Goal: Use online tool/utility: Utilize a website feature to perform a specific function

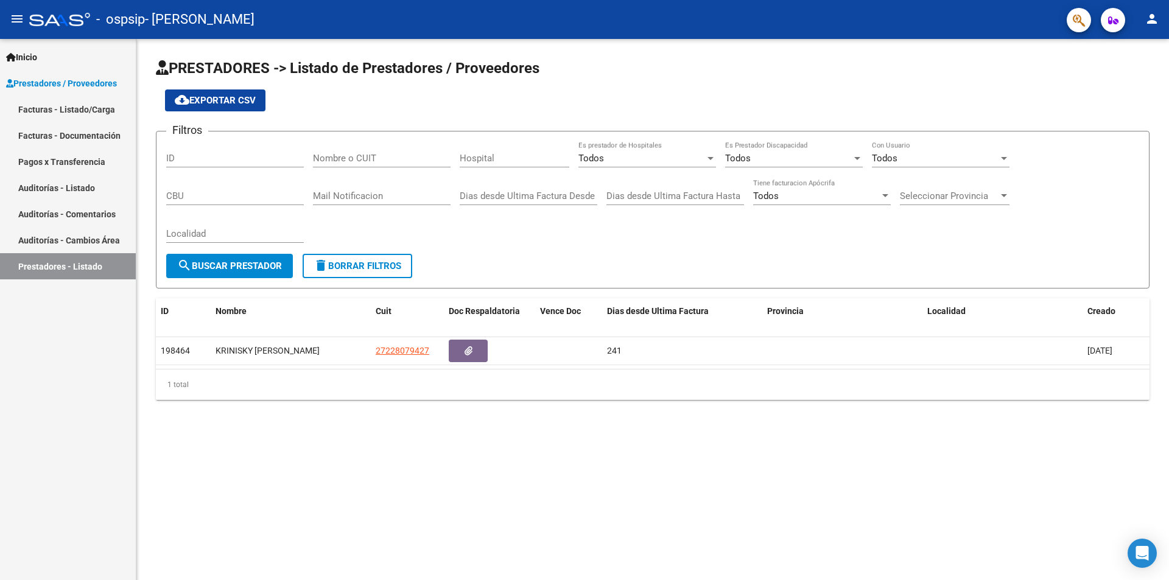
click at [80, 130] on link "Facturas - Documentación" at bounding box center [68, 135] width 136 height 26
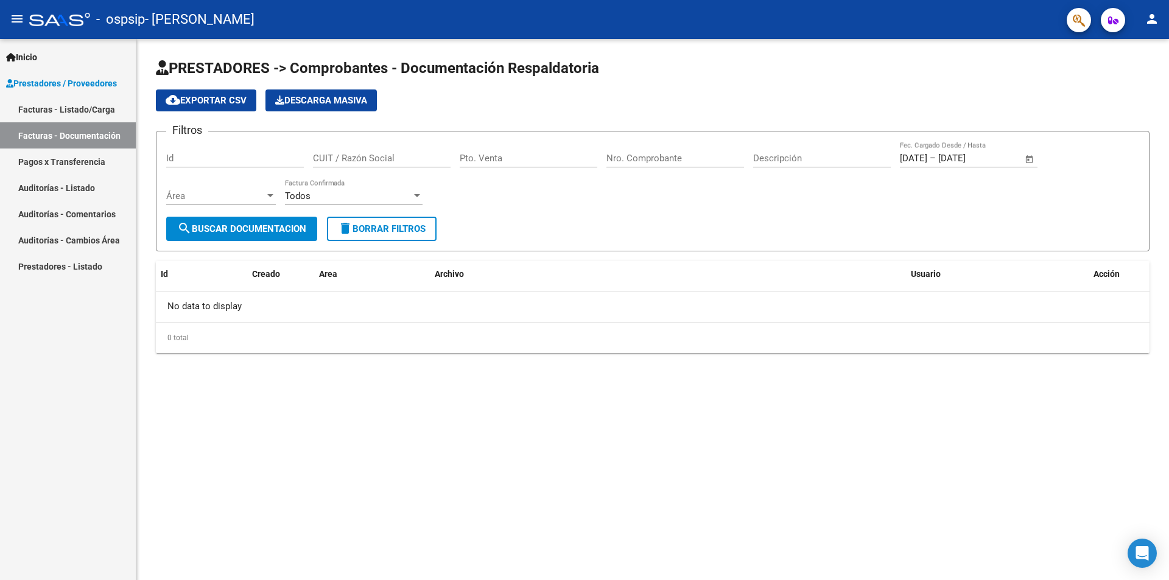
click at [76, 167] on link "Pagos x Transferencia" at bounding box center [68, 162] width 136 height 26
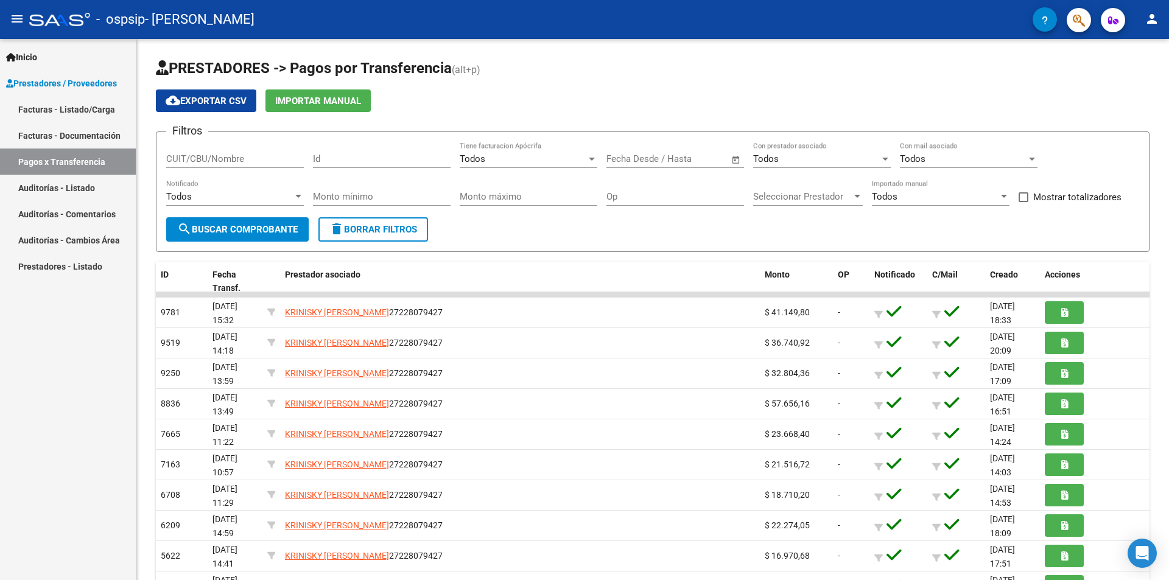
click at [76, 111] on link "Facturas - Listado/Carga" at bounding box center [68, 109] width 136 height 26
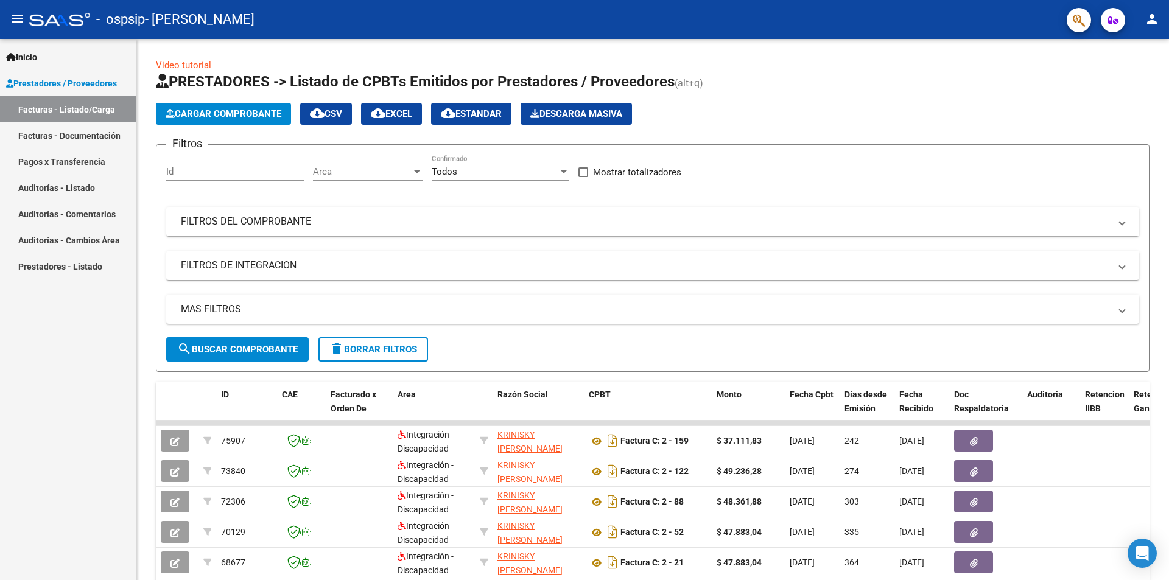
click at [72, 177] on link "Auditorías - Listado" at bounding box center [68, 188] width 136 height 26
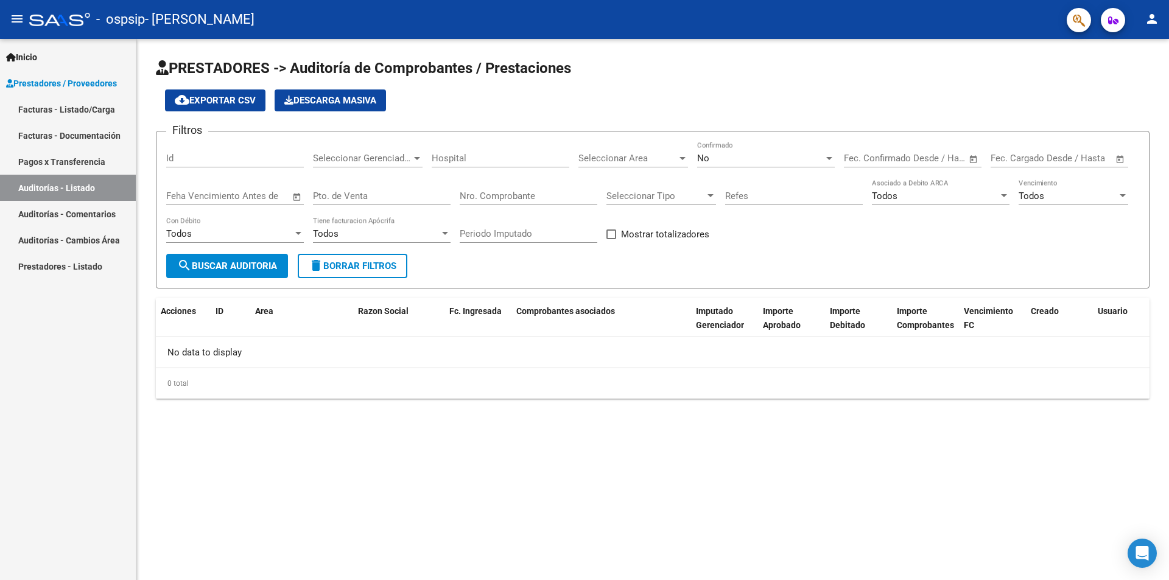
click at [66, 153] on link "Pagos x Transferencia" at bounding box center [68, 162] width 136 height 26
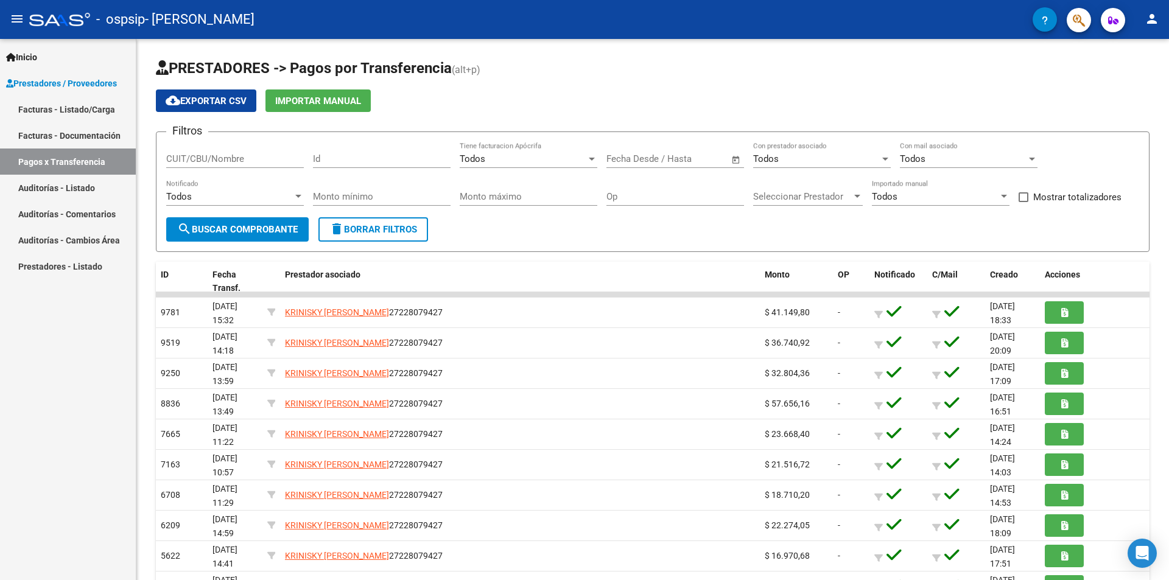
click at [80, 205] on link "Auditorías - Comentarios" at bounding box center [68, 214] width 136 height 26
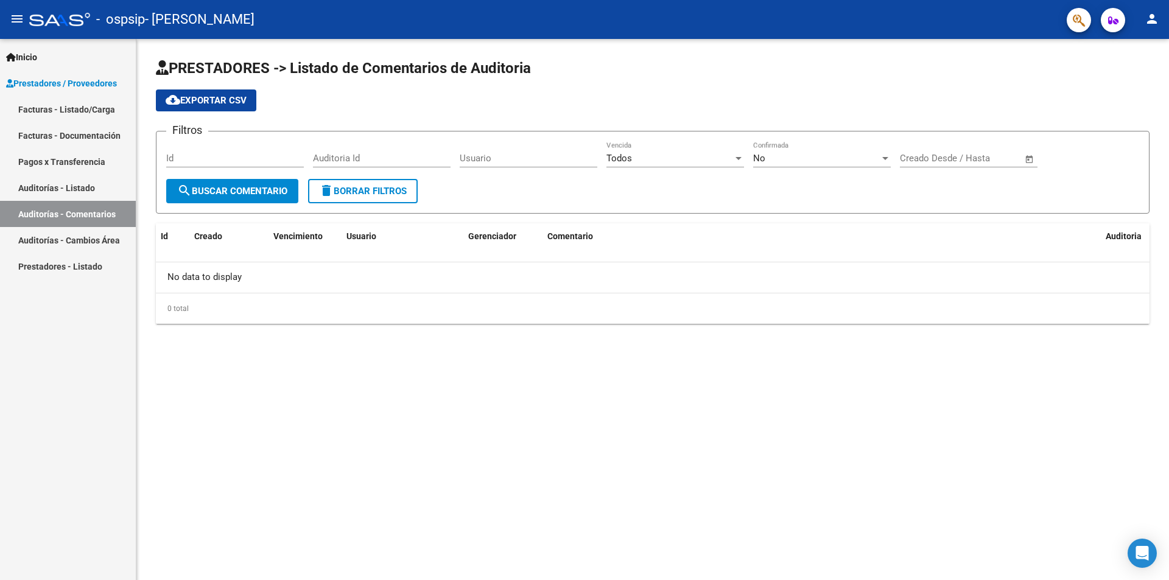
click at [83, 227] on link "Auditorías - Comentarios" at bounding box center [68, 214] width 136 height 26
click at [76, 238] on link "Auditorías - Cambios Área" at bounding box center [68, 240] width 136 height 26
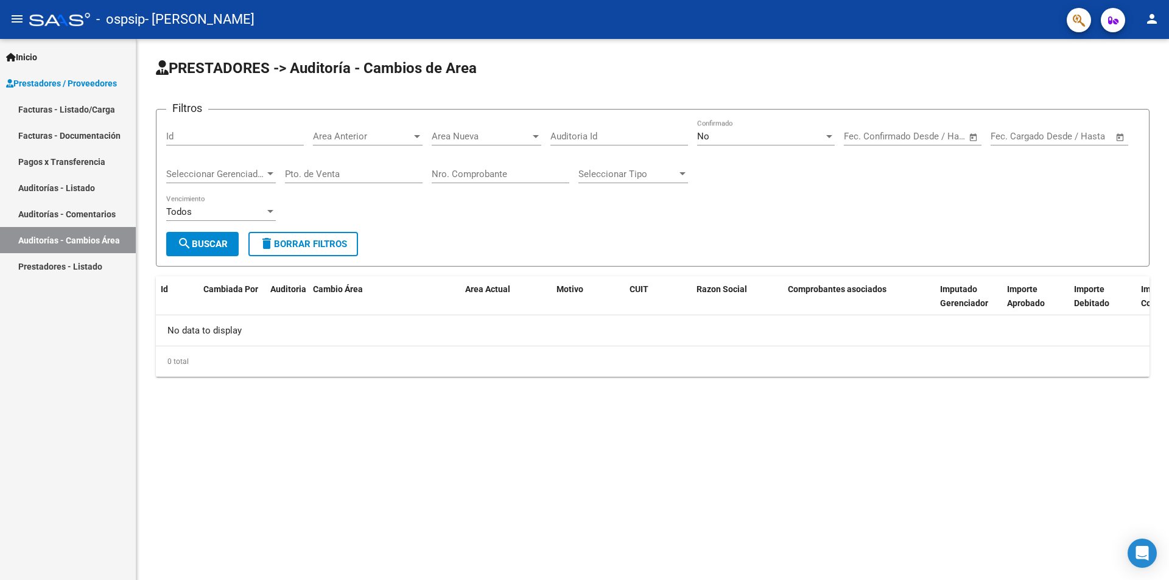
click at [77, 267] on link "Prestadores - Listado" at bounding box center [68, 266] width 136 height 26
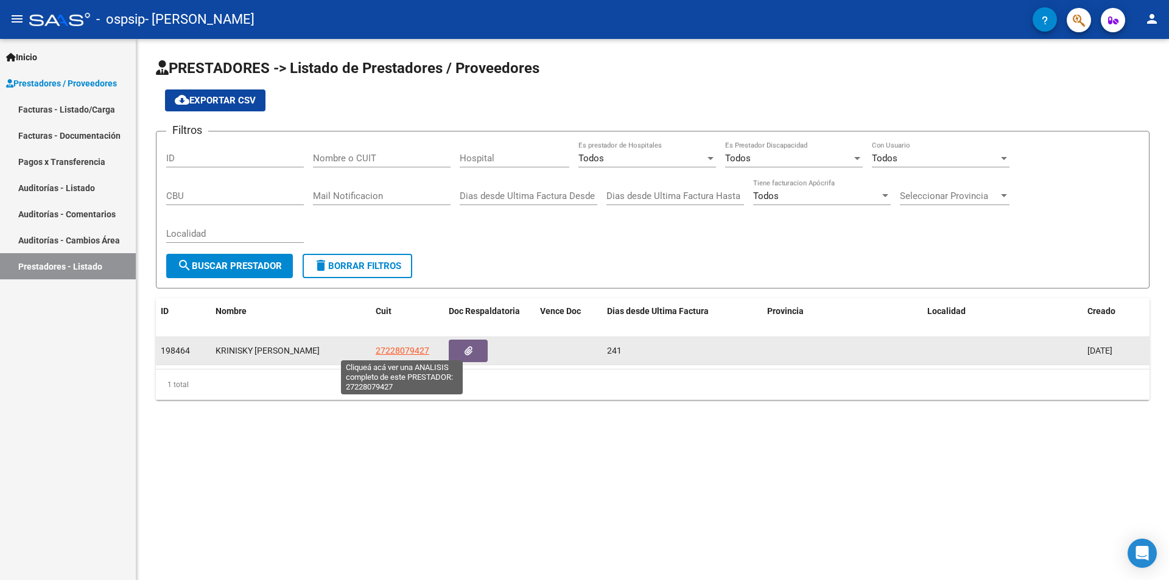
click at [401, 352] on span "27228079427" at bounding box center [403, 351] width 54 height 10
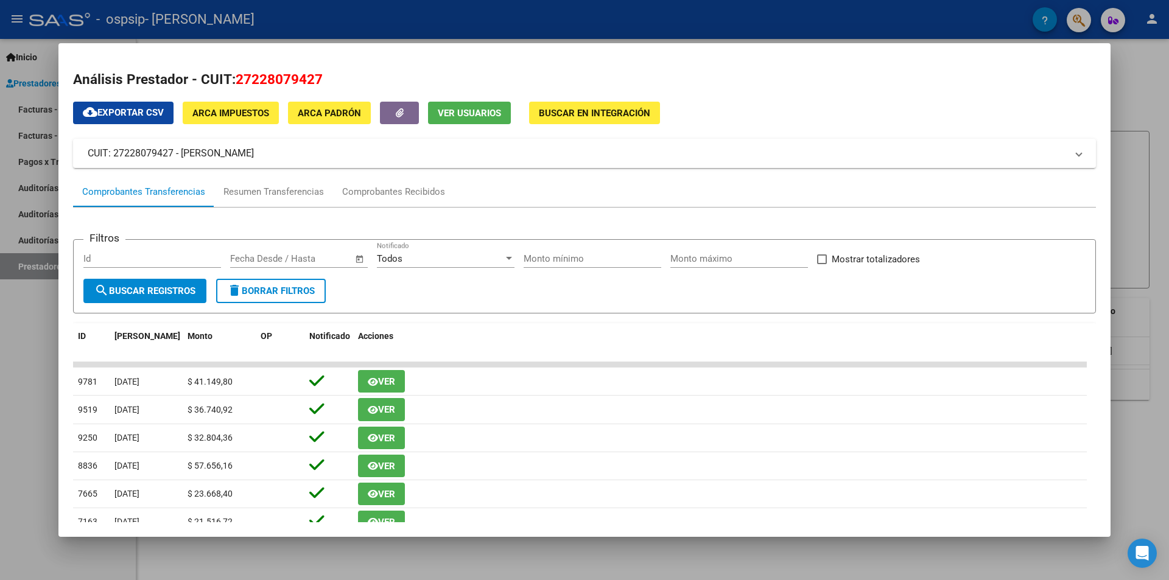
click at [331, 118] on span "ARCA Padrón" at bounding box center [329, 113] width 63 height 11
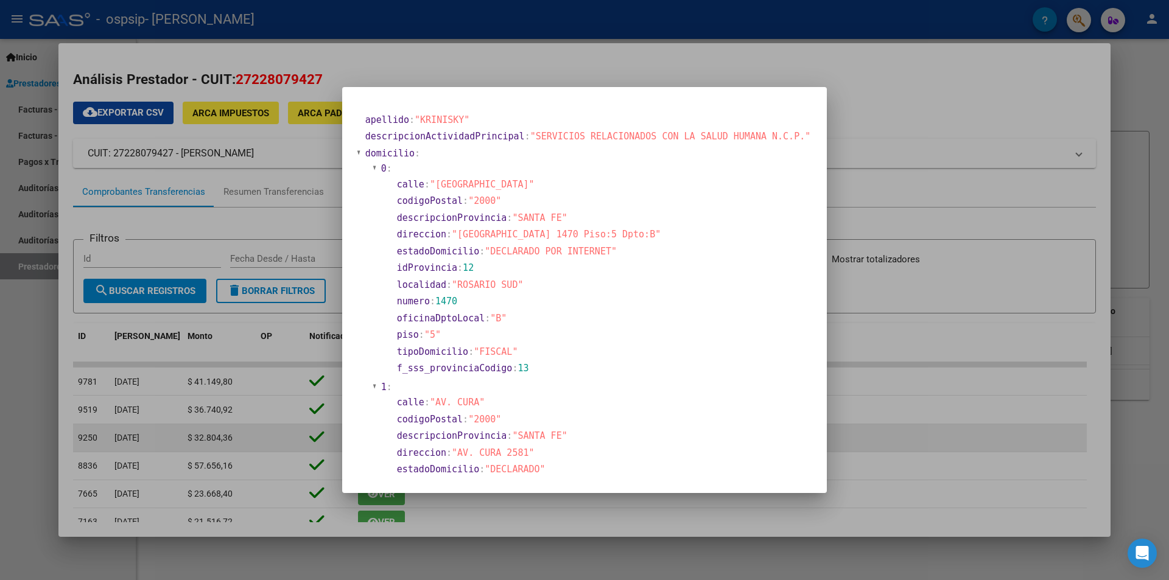
click at [139, 441] on div at bounding box center [584, 290] width 1169 height 580
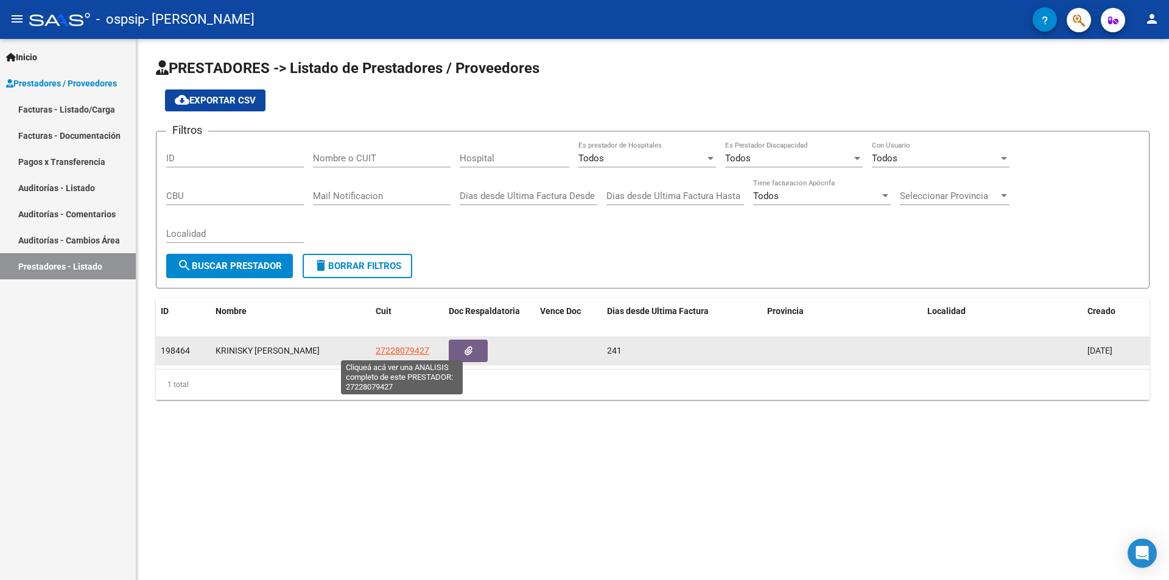
click at [386, 348] on span "27228079427" at bounding box center [403, 351] width 54 height 10
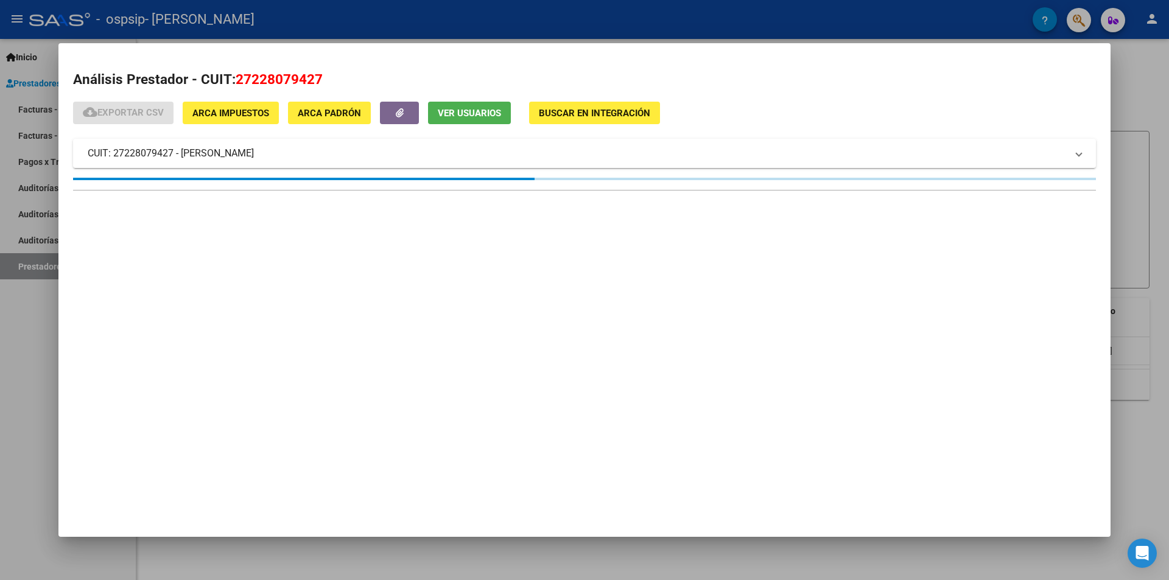
click at [0, 298] on div at bounding box center [584, 290] width 1169 height 580
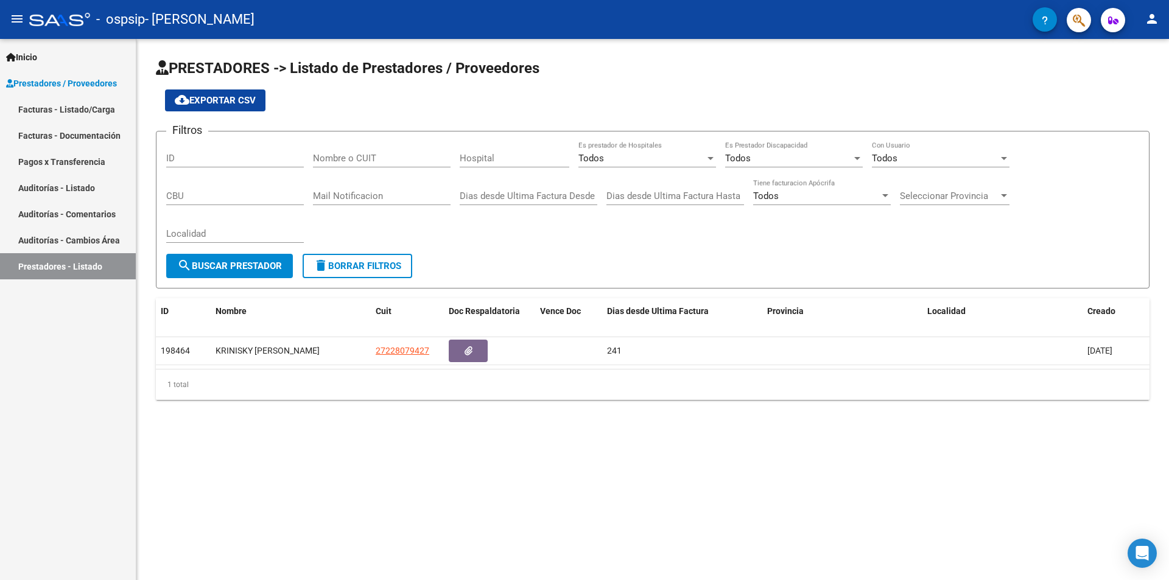
click at [69, 105] on link "Facturas - Listado/Carga" at bounding box center [68, 109] width 136 height 26
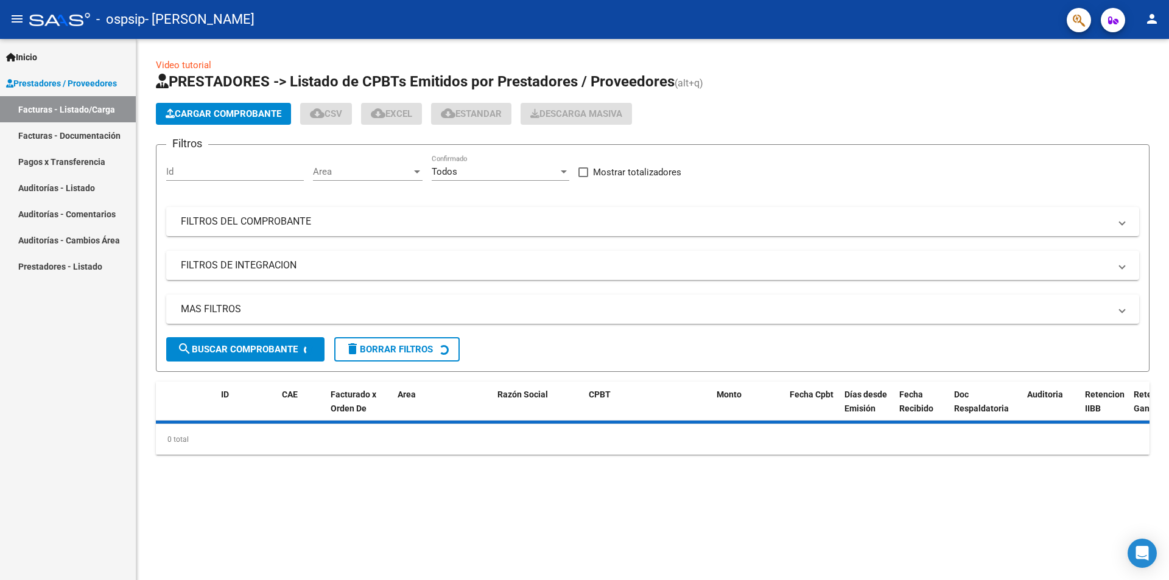
click at [52, 60] on link "Inicio" at bounding box center [68, 57] width 136 height 26
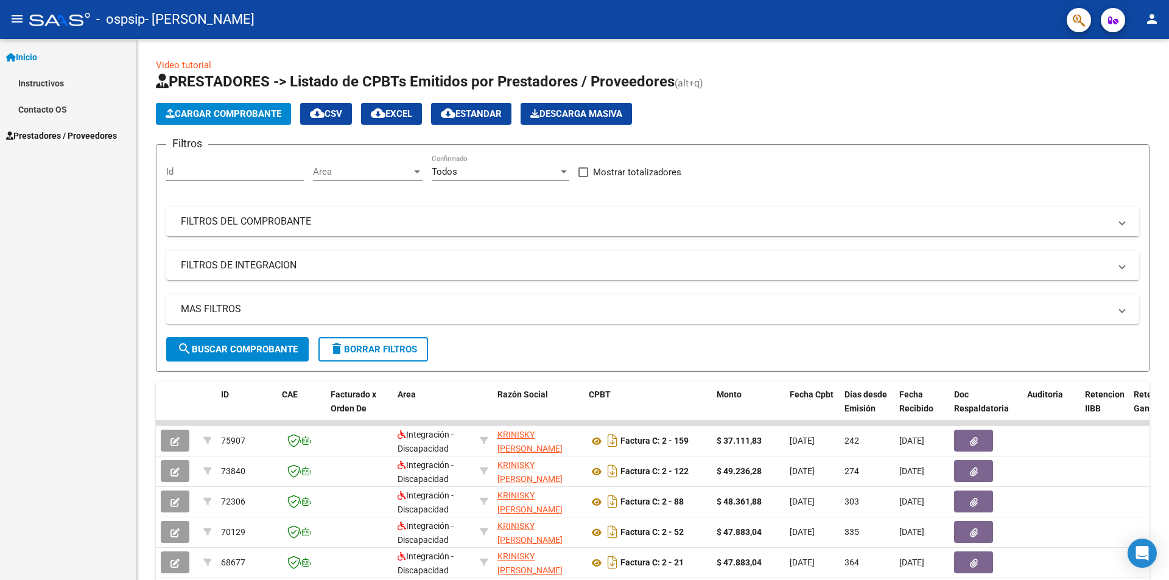
click at [59, 83] on link "Instructivos" at bounding box center [68, 83] width 136 height 26
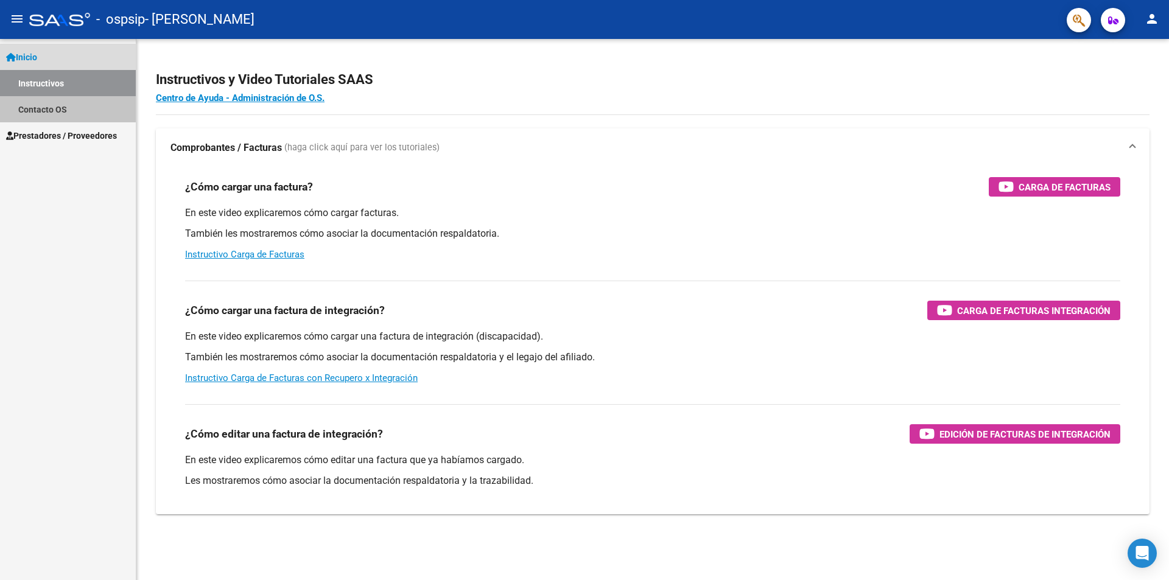
click at [63, 99] on link "Contacto OS" at bounding box center [68, 109] width 136 height 26
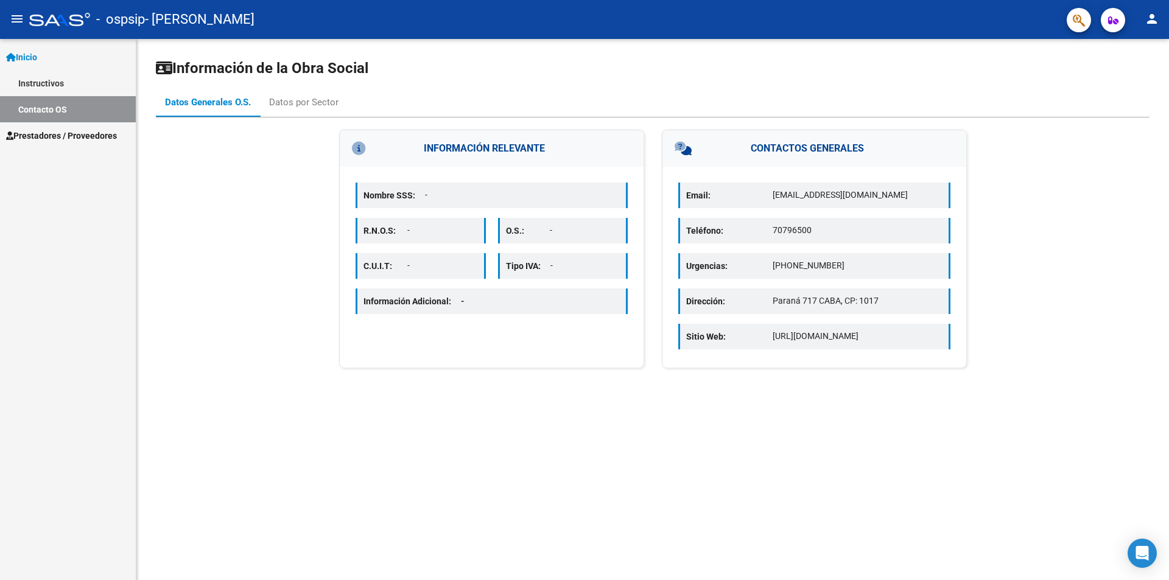
click at [52, 53] on link "Inicio" at bounding box center [68, 57] width 136 height 26
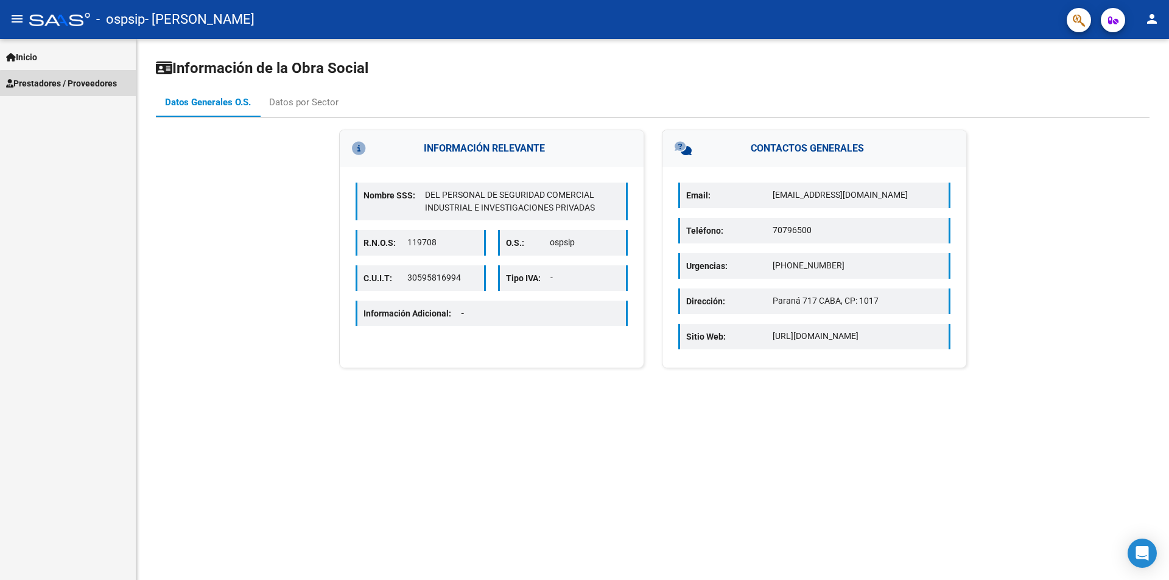
click at [83, 88] on span "Prestadores / Proveedores" at bounding box center [61, 83] width 111 height 13
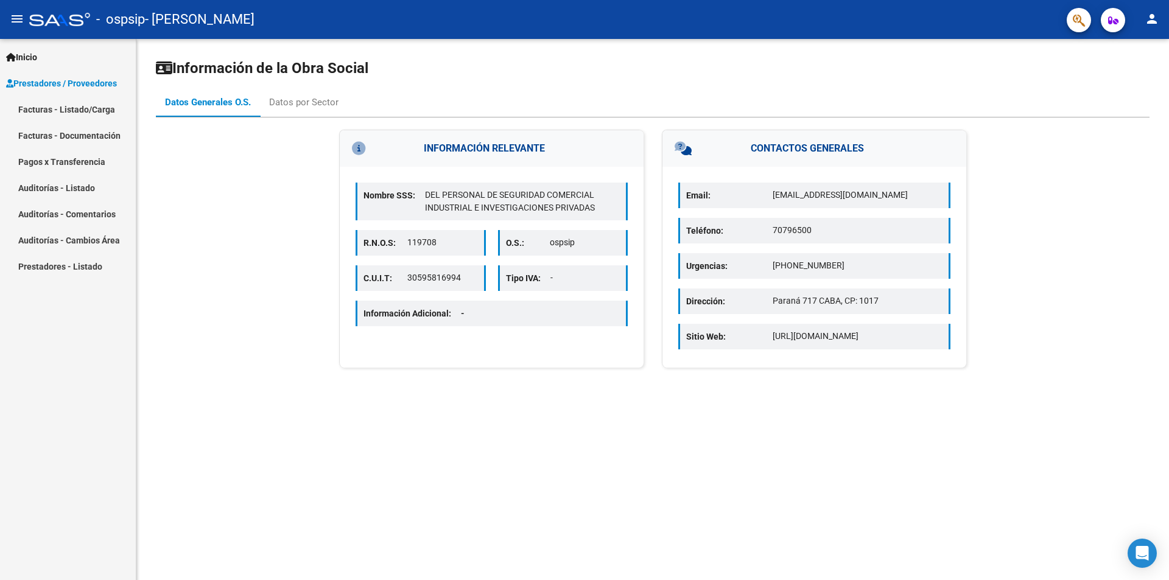
click at [76, 144] on link "Facturas - Documentación" at bounding box center [68, 135] width 136 height 26
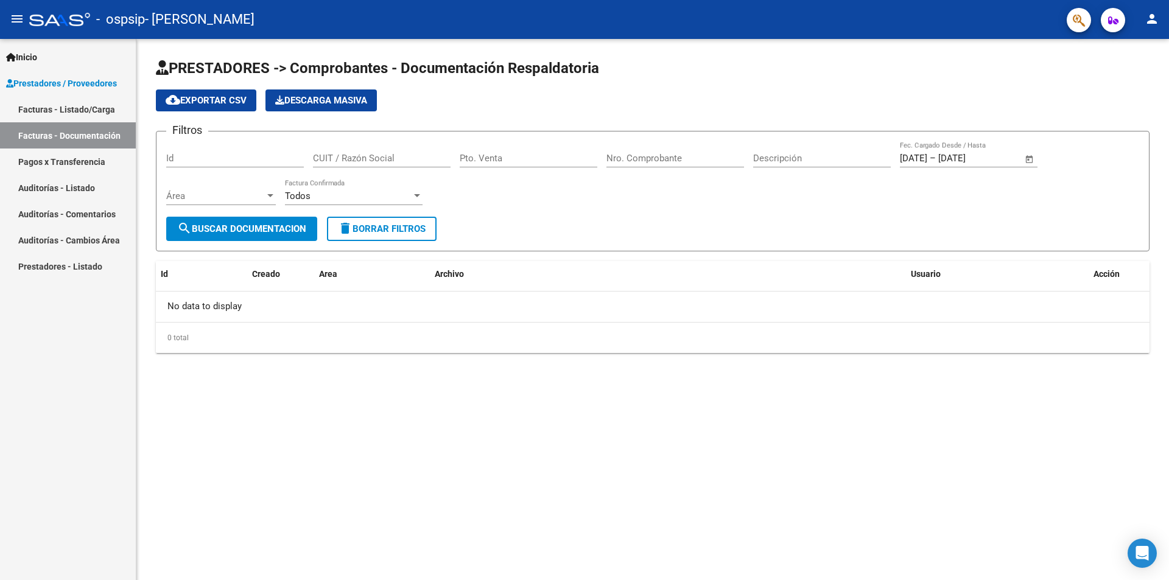
click at [79, 109] on link "Facturas - Listado/Carga" at bounding box center [68, 109] width 136 height 26
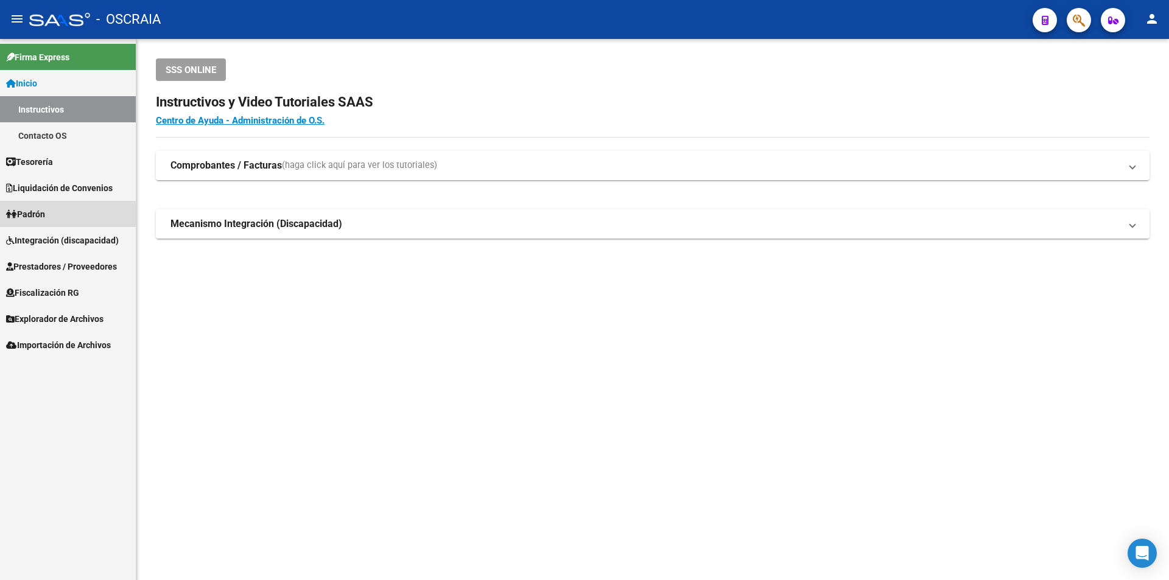
click at [67, 214] on link "Padrón" at bounding box center [68, 214] width 136 height 26
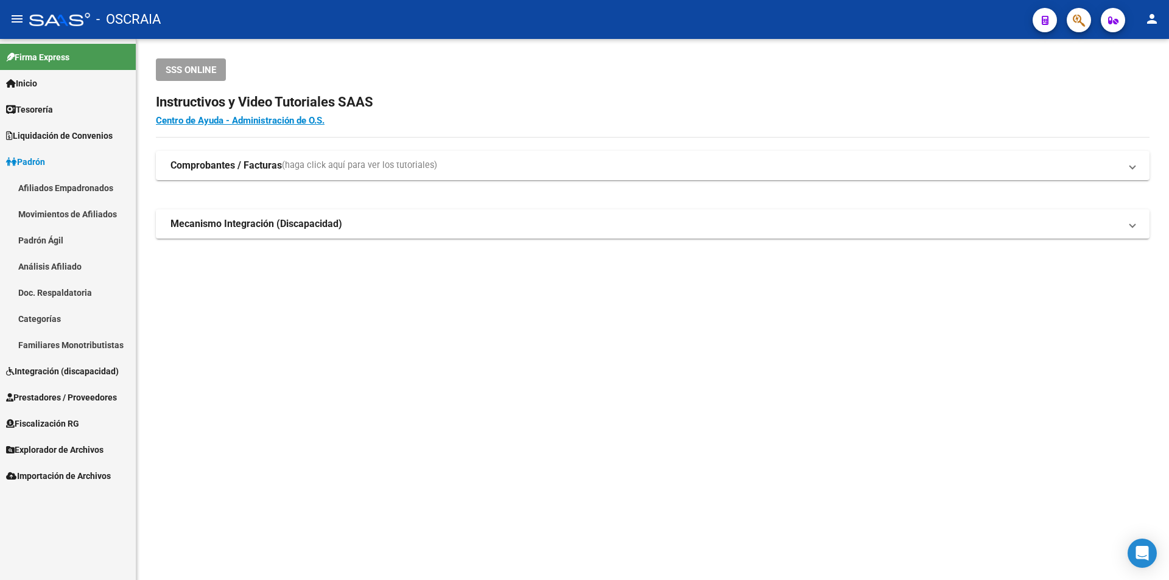
click at [62, 223] on link "Movimientos de Afiliados" at bounding box center [68, 214] width 136 height 26
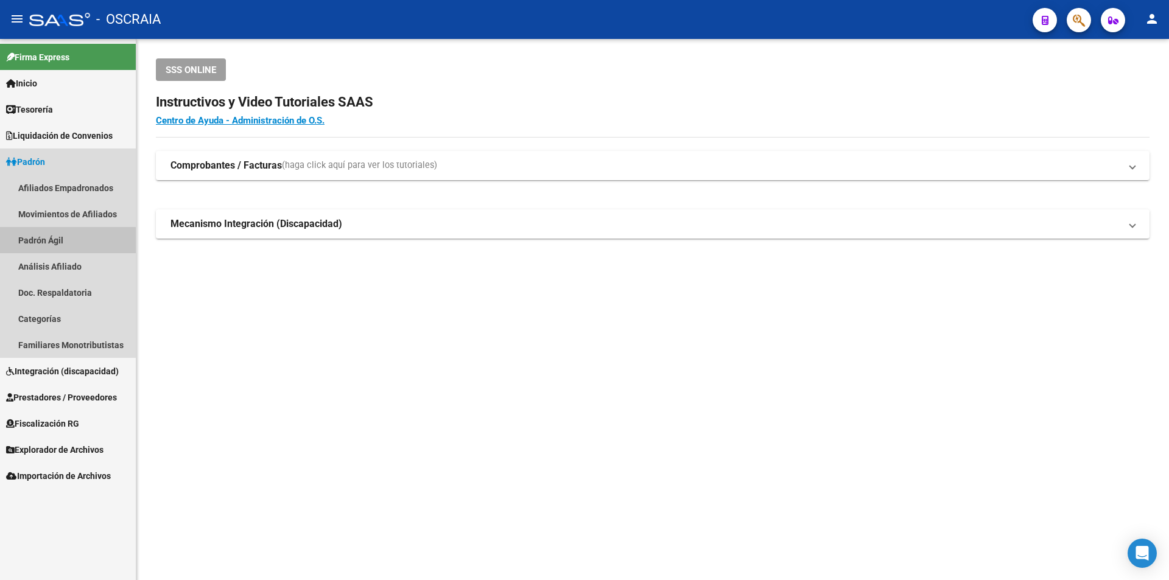
click at [58, 241] on link "Padrón Ágil" at bounding box center [68, 240] width 136 height 26
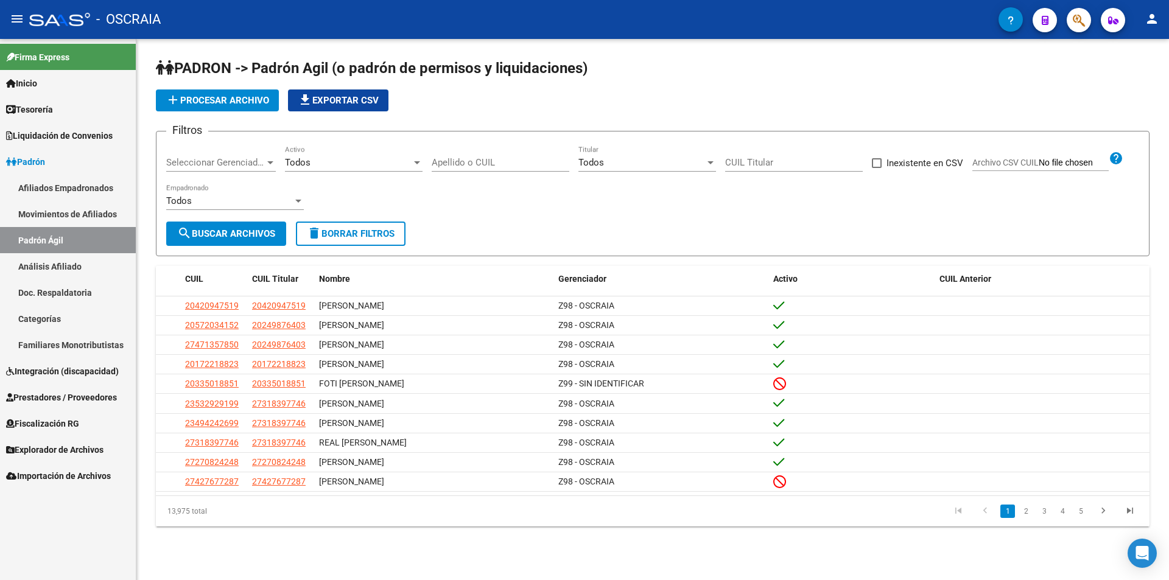
click at [68, 279] on link "Análisis Afiliado" at bounding box center [68, 266] width 136 height 26
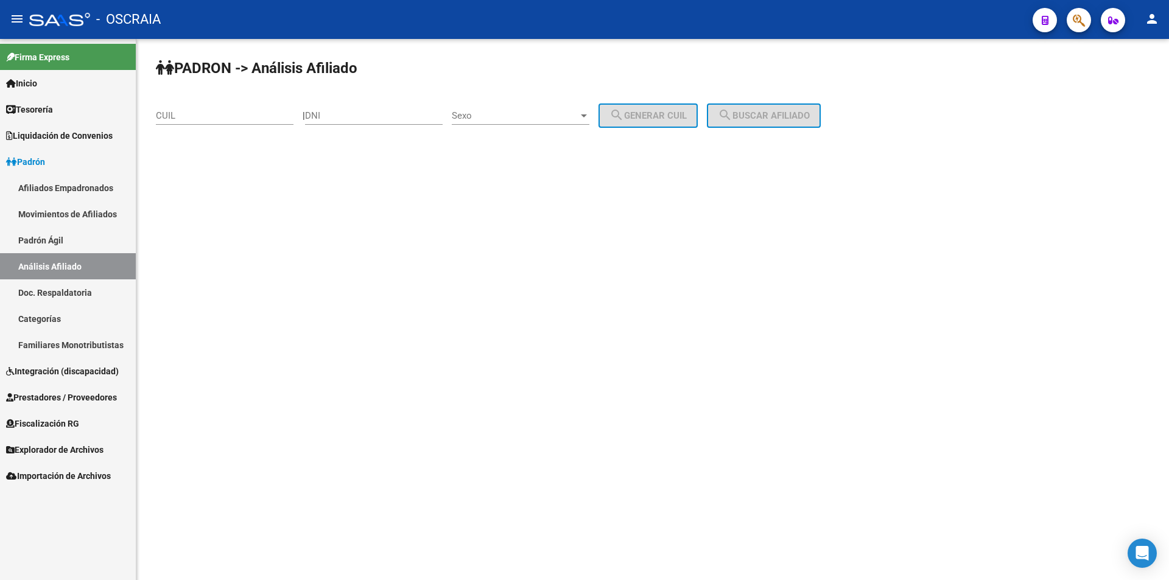
click at [372, 122] on div "DNI" at bounding box center [374, 112] width 138 height 26
type input "14300111"
click at [521, 118] on span "Sexo" at bounding box center [515, 115] width 127 height 11
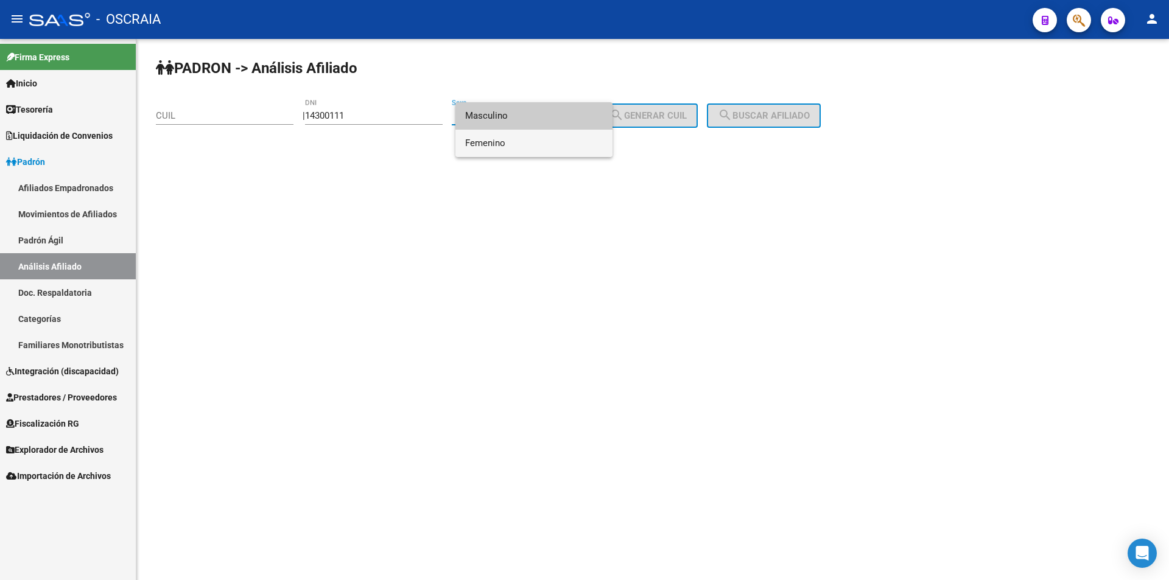
click at [490, 144] on span "Femenino" at bounding box center [534, 143] width 138 height 27
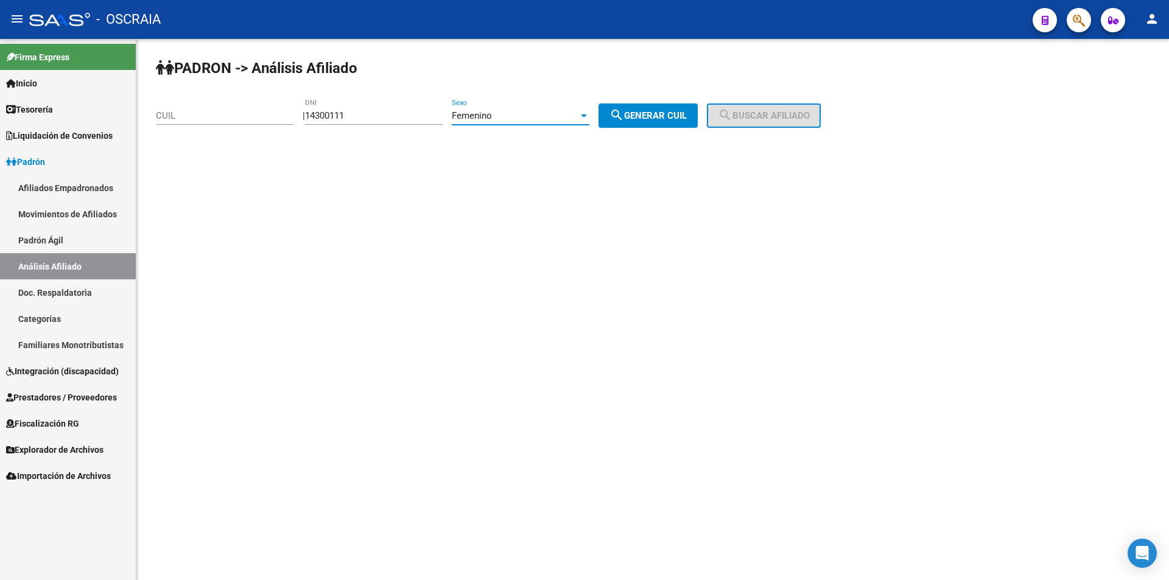
click at [663, 112] on span "search Generar CUIL" at bounding box center [648, 115] width 77 height 11
type input "27-14300111-9"
click at [670, 109] on button "search Generar CUIL" at bounding box center [648, 116] width 99 height 24
click at [671, 118] on span "search Generar CUIL" at bounding box center [648, 115] width 77 height 11
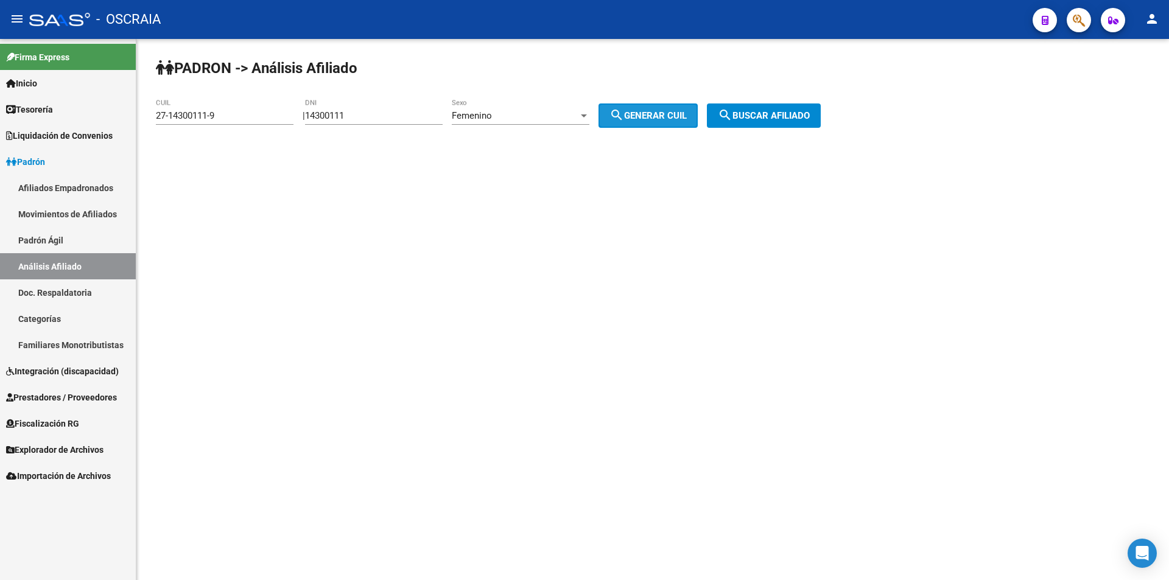
click at [671, 118] on span "search Generar CUIL" at bounding box center [648, 115] width 77 height 11
drag, startPoint x: 418, startPoint y: 119, endPoint x: 231, endPoint y: 117, distance: 187.6
click at [228, 118] on app-analisis-afiliado "PADRON -> Análisis Afiliado 27-14300111-9 CUIL | 14300111 DNI Femenino Sexo sea…" at bounding box center [493, 115] width 674 height 11
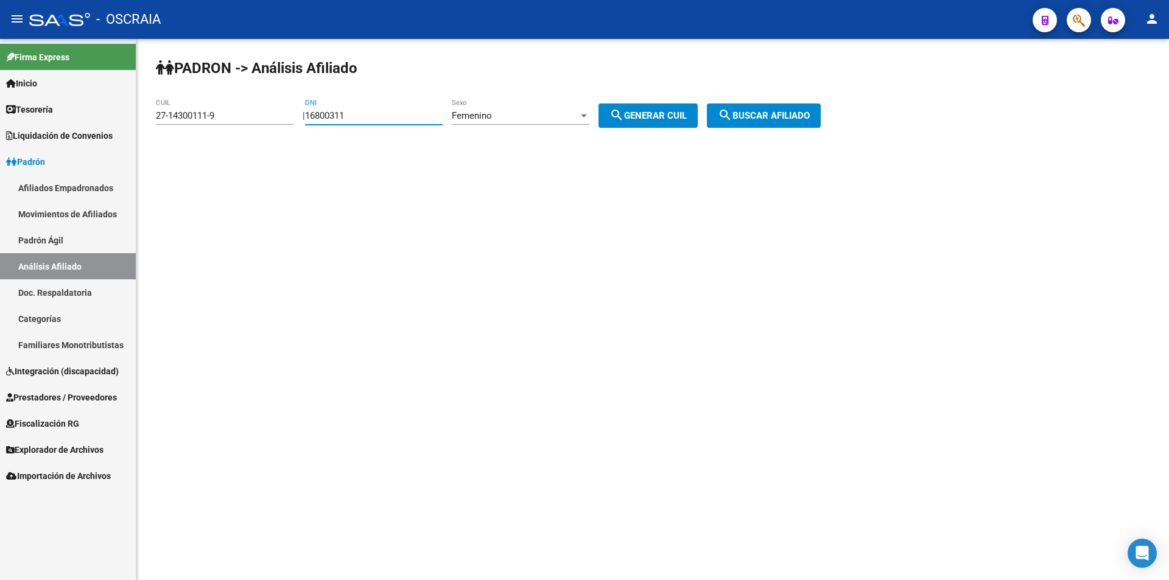
type input "16800311"
click at [526, 113] on div "Femenino" at bounding box center [515, 115] width 127 height 11
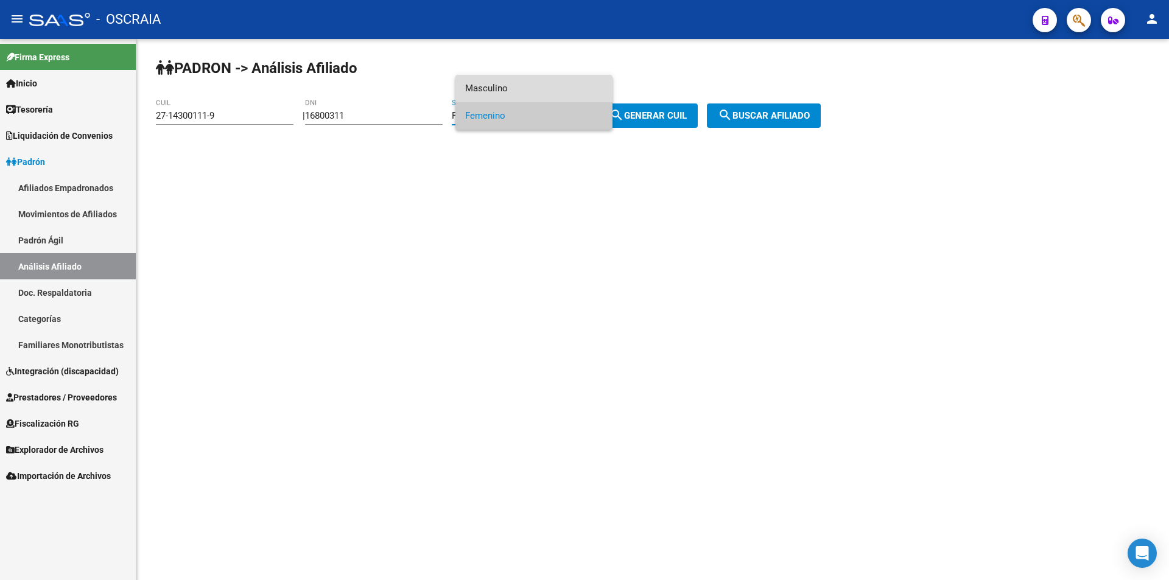
click at [500, 89] on span "Masculino" at bounding box center [534, 88] width 138 height 27
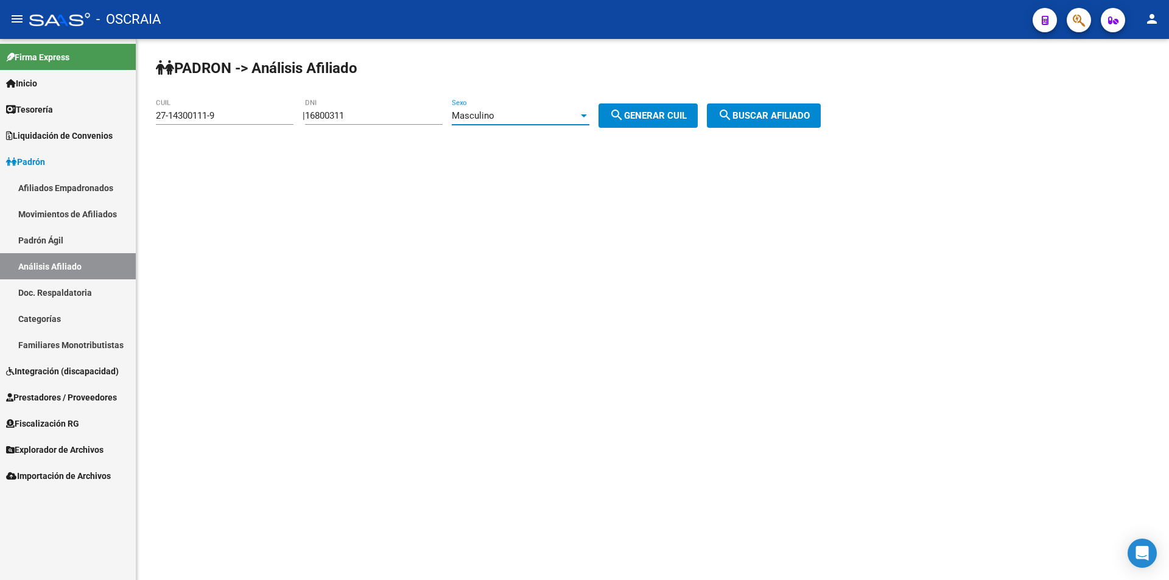
click at [662, 126] on button "search Generar CUIL" at bounding box center [648, 116] width 99 height 24
type input "20-16800311-1"
drag, startPoint x: 337, startPoint y: 118, endPoint x: 270, endPoint y: 118, distance: 67.6
click at [248, 120] on app-analisis-afiliado "PADRON -> Análisis Afiliado 20-16800311-1 CUIL | 16800311 DNI Masculino Sexo se…" at bounding box center [493, 115] width 674 height 11
type input "14300111"
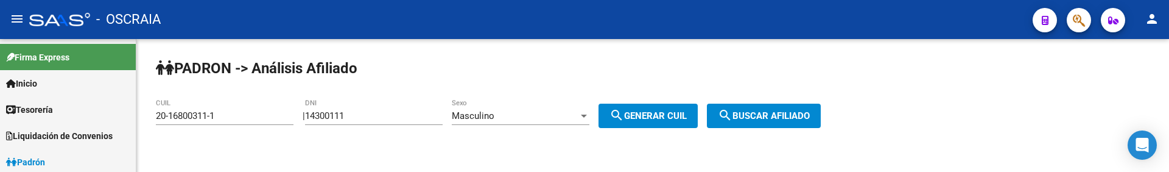
click at [673, 114] on span "search Generar CUIL" at bounding box center [648, 115] width 77 height 11
type input "20-14300111-4"
click at [661, 97] on div "PADRON -> Análisis Afiliado 20-14300111-4 CUIL | 14300111 DNI Masculino Sexo se…" at bounding box center [652, 103] width 1033 height 128
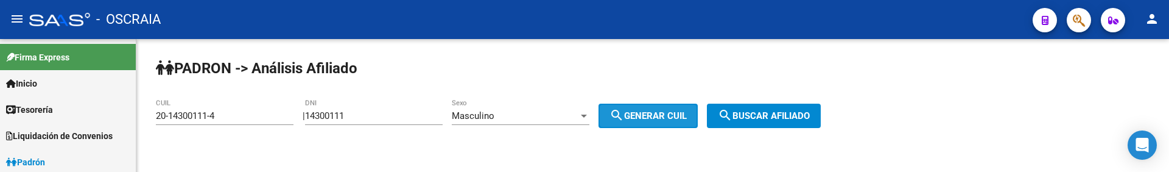
click at [652, 113] on button "search Generar CUIL" at bounding box center [648, 116] width 99 height 24
click at [652, 113] on span "search Generar CUIL" at bounding box center [648, 115] width 77 height 11
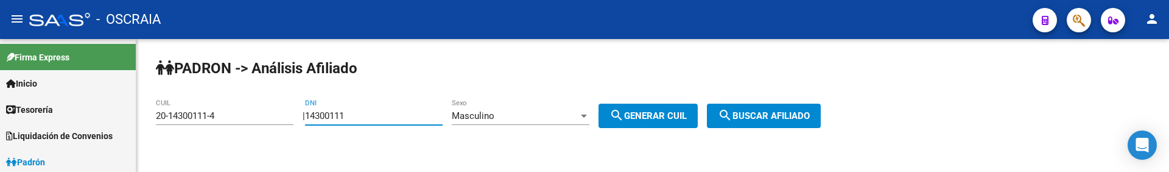
drag, startPoint x: 397, startPoint y: 121, endPoint x: 674, endPoint y: 129, distance: 276.6
drag, startPoint x: 674, startPoint y: 129, endPoint x: 671, endPoint y: 123, distance: 6.8
click at [653, 117] on span "search Generar CUIL" at bounding box center [648, 115] width 77 height 11
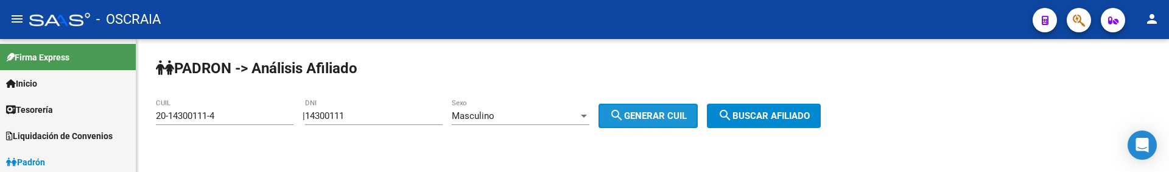
click at [692, 105] on button "search Generar CUIL" at bounding box center [648, 116] width 99 height 24
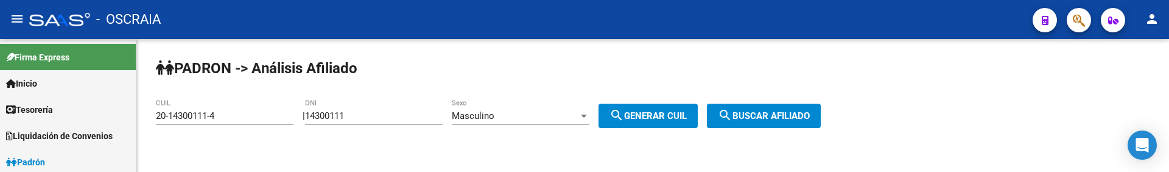
click at [692, 105] on button "search Generar CUIL" at bounding box center [648, 116] width 99 height 24
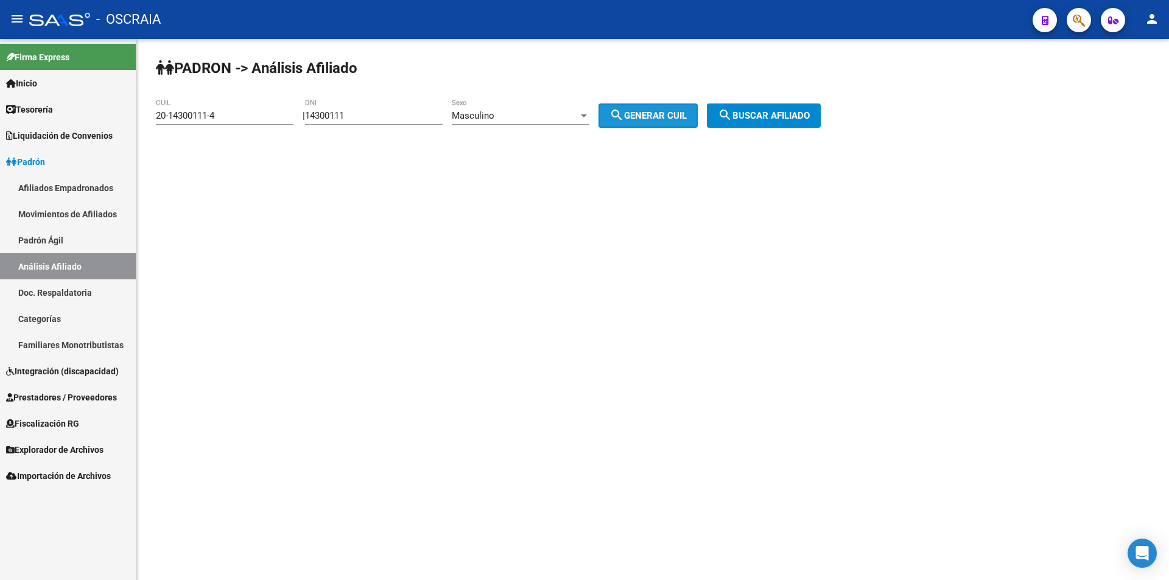
click at [669, 112] on span "search Generar CUIL" at bounding box center [648, 115] width 77 height 11
click at [193, 105] on div "20-14300111-4 CUIL" at bounding box center [225, 112] width 138 height 26
click at [203, 112] on input "20-14300111-4" at bounding box center [225, 115] width 138 height 11
click at [232, 113] on input "20-14300111-4" at bounding box center [225, 115] width 138 height 11
click at [406, 116] on input "14300111" at bounding box center [374, 115] width 138 height 11
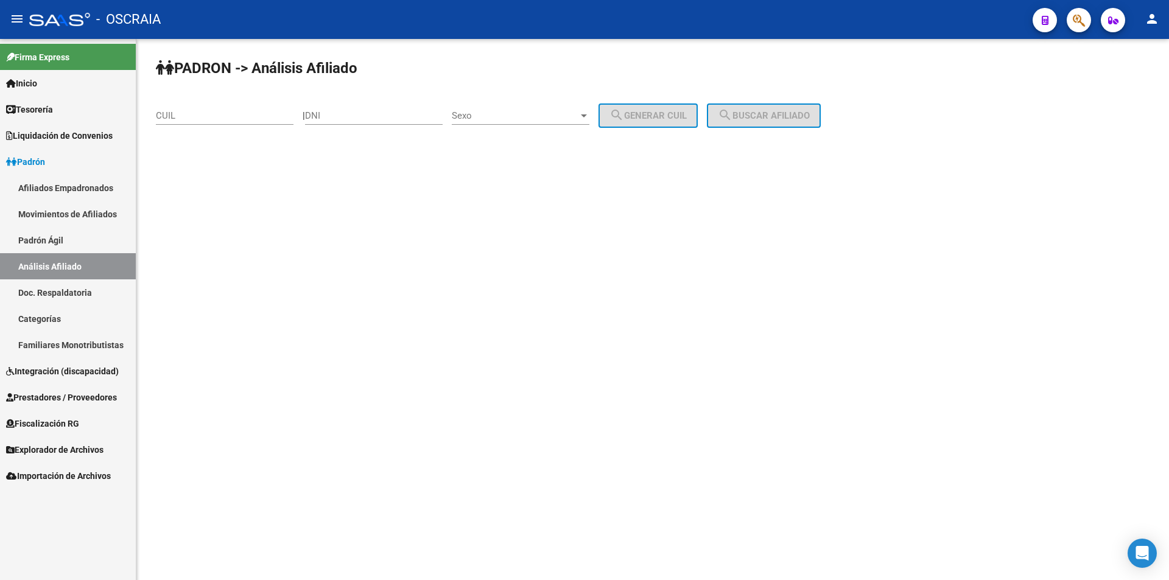
click at [425, 149] on div "PADRON -> Análisis Afiliado CUIL | DNI Sexo Sexo search Generar CUIL search Bus…" at bounding box center [652, 103] width 1033 height 128
click at [380, 123] on div "DNI" at bounding box center [374, 112] width 138 height 26
type input "14300111"
click at [475, 126] on div "Sexo Sexo" at bounding box center [521, 118] width 138 height 38
click at [479, 116] on span "Sexo" at bounding box center [515, 115] width 127 height 11
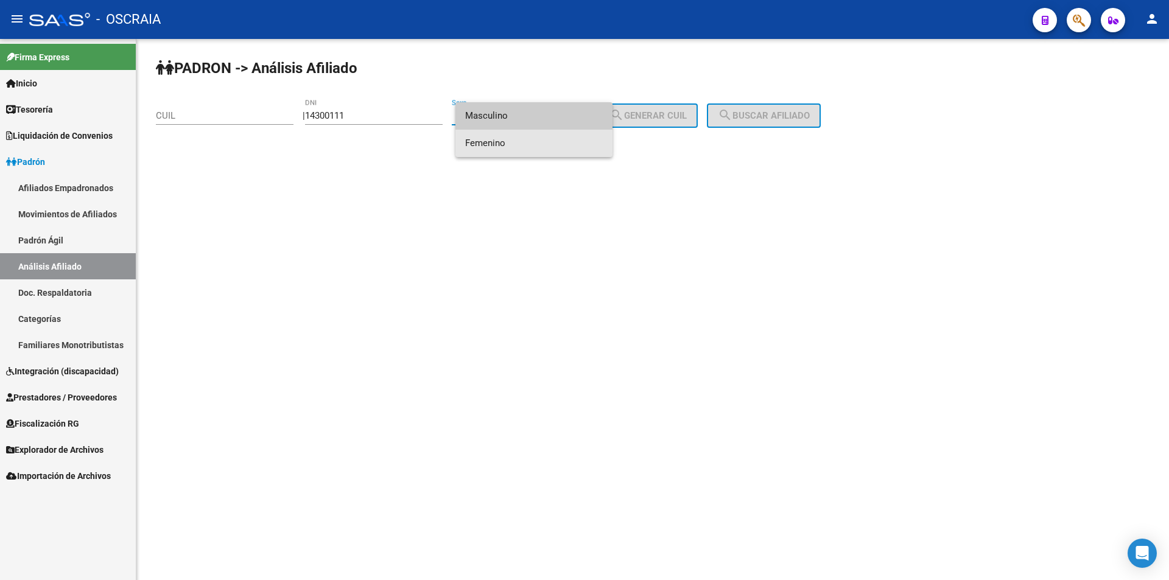
click at [490, 135] on span "Femenino" at bounding box center [534, 143] width 138 height 27
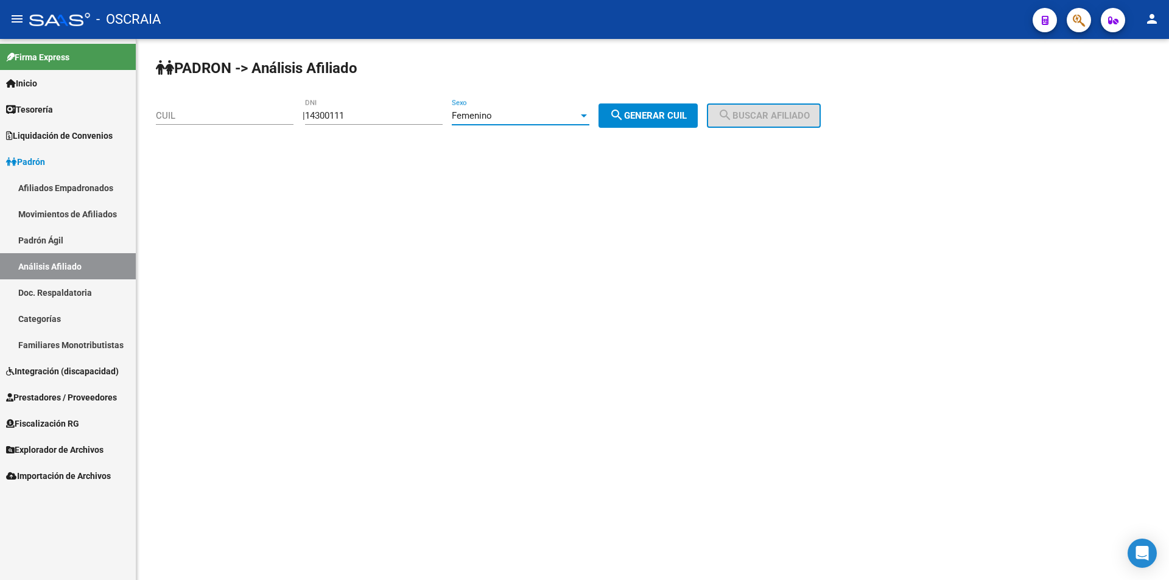
click at [668, 122] on button "search Generar CUIL" at bounding box center [648, 116] width 99 height 24
click at [549, 127] on div "Femenino Sexo" at bounding box center [521, 118] width 138 height 38
click at [521, 120] on div "Femenino" at bounding box center [515, 115] width 127 height 11
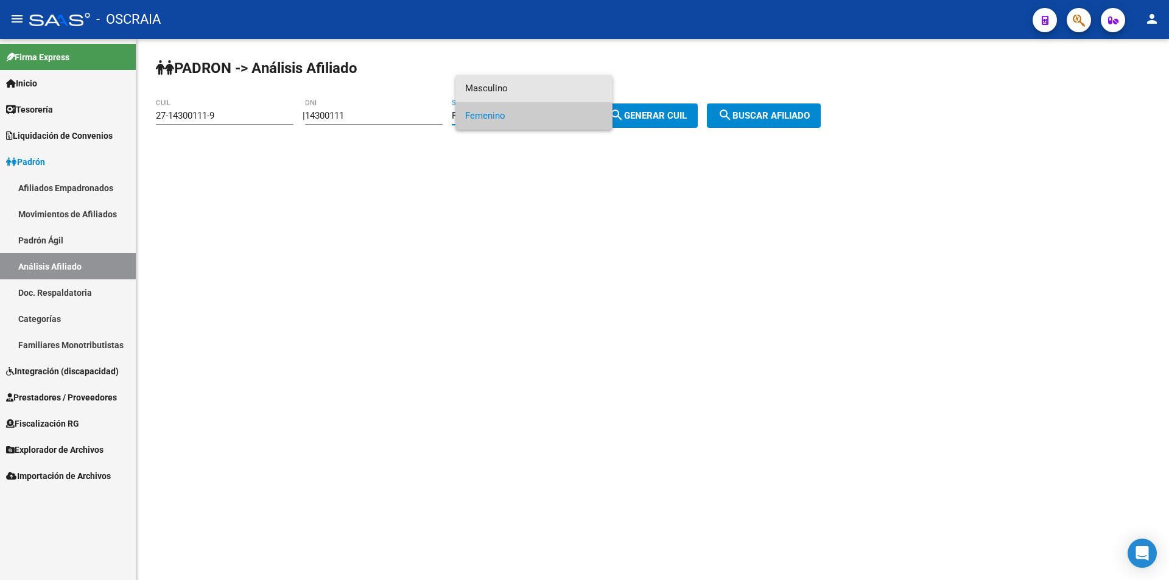
click at [509, 85] on span "Masculino" at bounding box center [534, 88] width 138 height 27
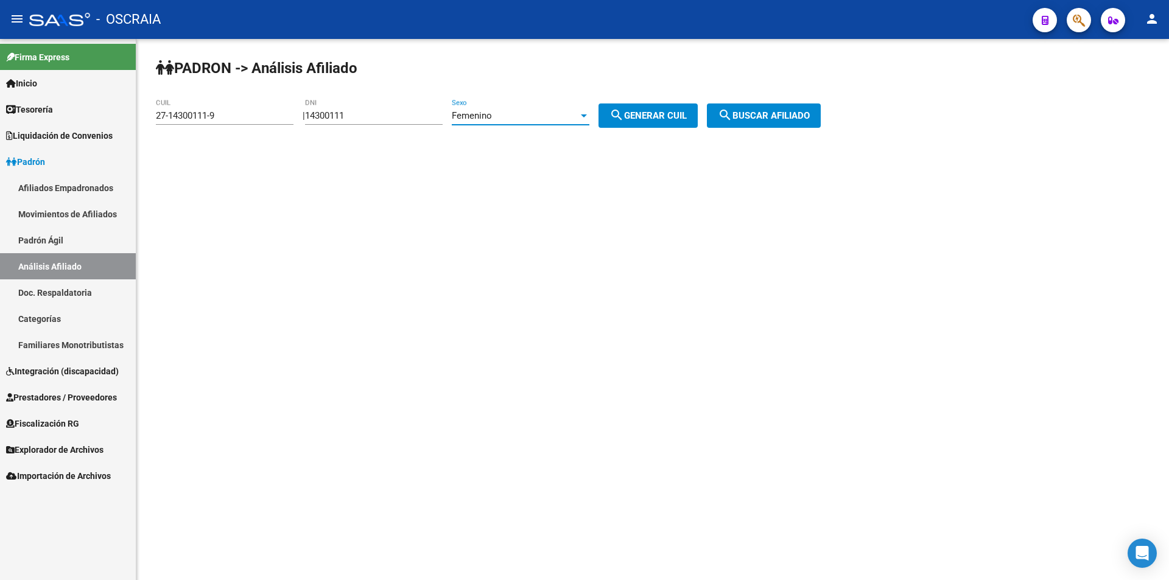
click at [624, 116] on mat-icon "search" at bounding box center [617, 115] width 15 height 15
click at [522, 118] on div "Masculino" at bounding box center [515, 115] width 127 height 11
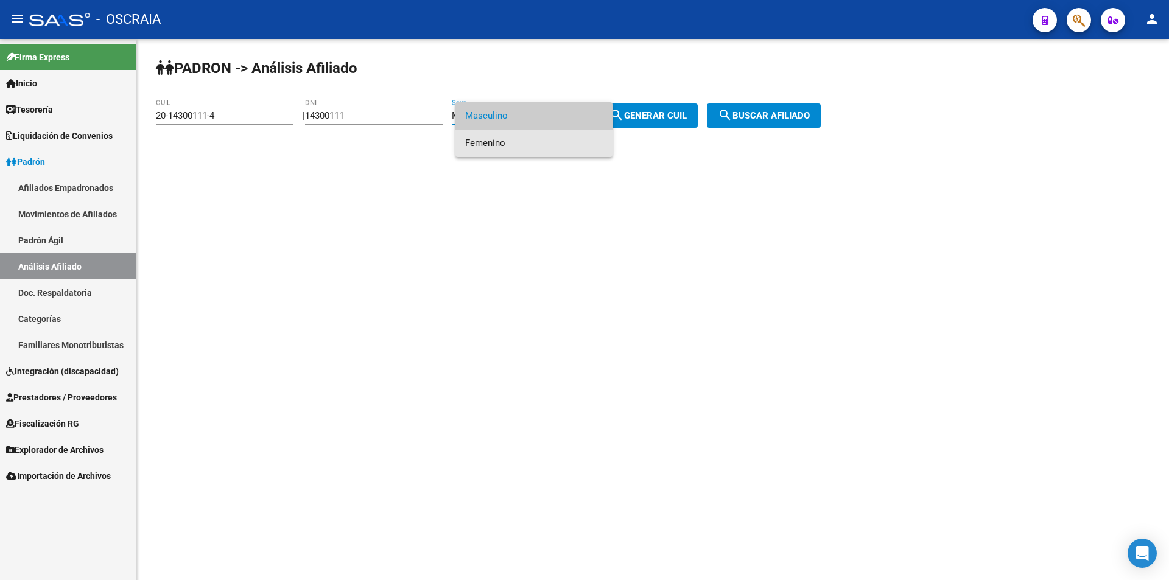
click at [503, 136] on span "Femenino" at bounding box center [534, 143] width 138 height 27
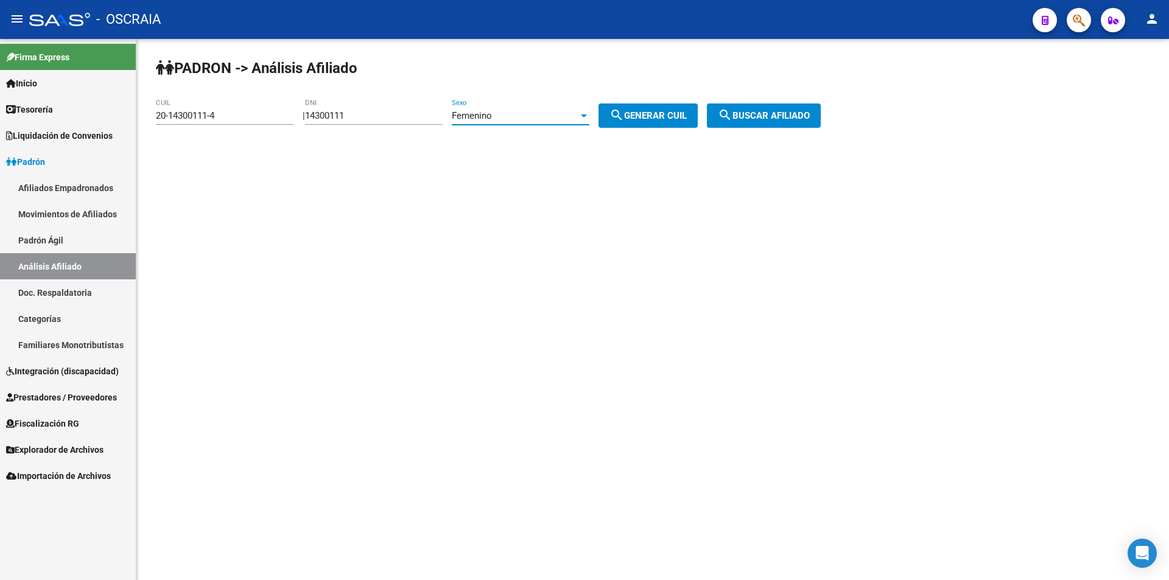
click at [686, 101] on div "PADRON -> Análisis Afiliado 20-14300111-4 CUIL | 14300111 DNI Femenino Sexo sea…" at bounding box center [652, 103] width 1033 height 128
click at [664, 115] on span "search Generar CUIL" at bounding box center [648, 115] width 77 height 11
type input "27-14300111-9"
click at [87, 446] on span "Explorador de Archivos" at bounding box center [54, 449] width 97 height 13
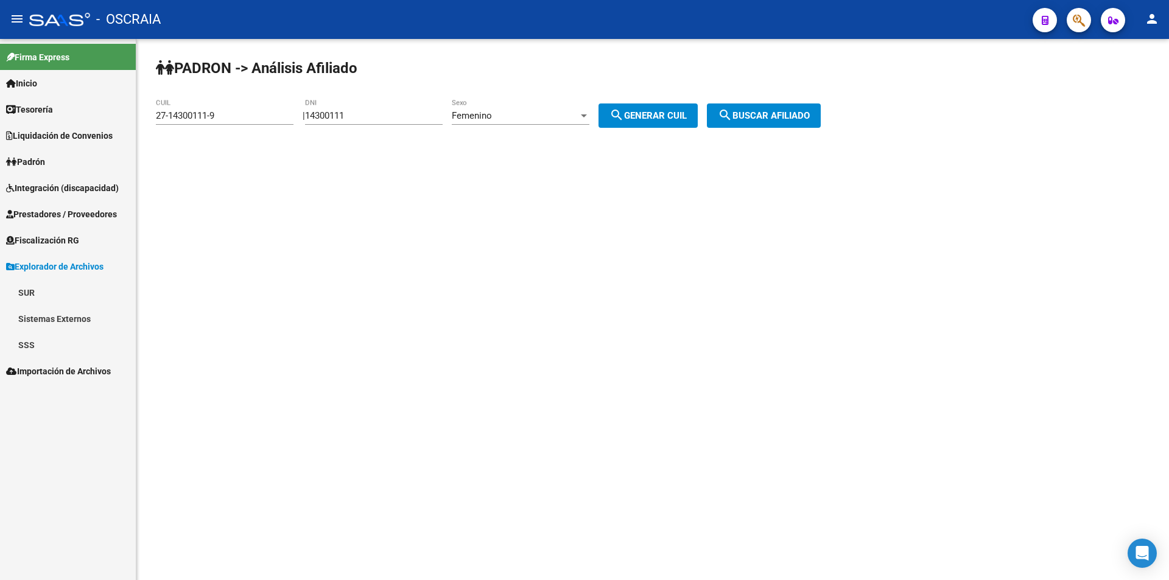
click at [60, 371] on span "Importación de Archivos" at bounding box center [58, 371] width 105 height 13
click at [54, 323] on link "Integración" at bounding box center [68, 319] width 136 height 26
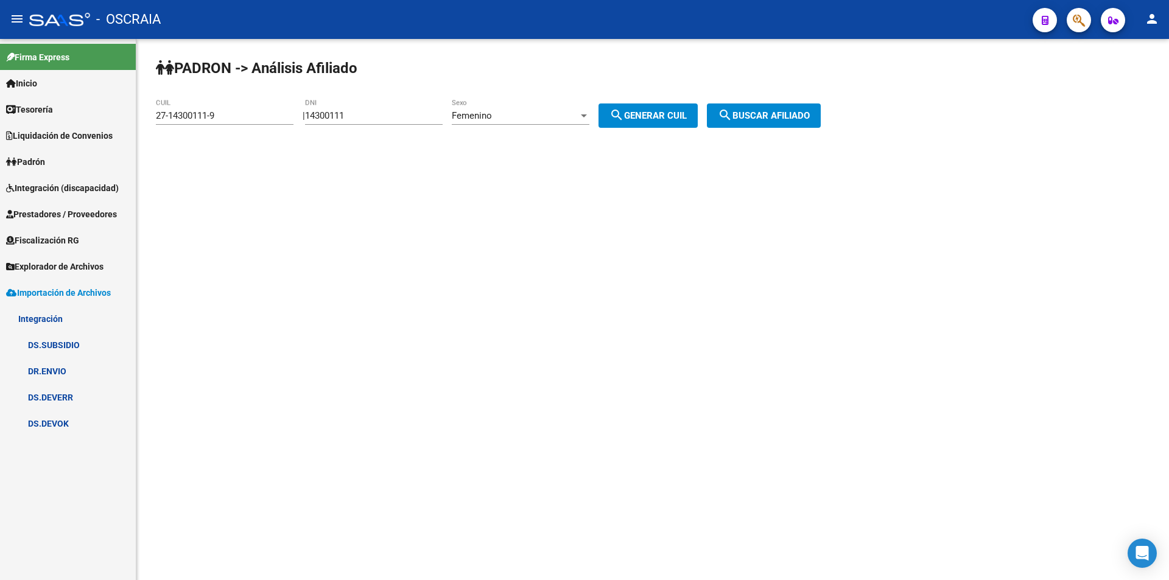
click at [54, 337] on link "DS.SUBSIDIO" at bounding box center [68, 345] width 136 height 26
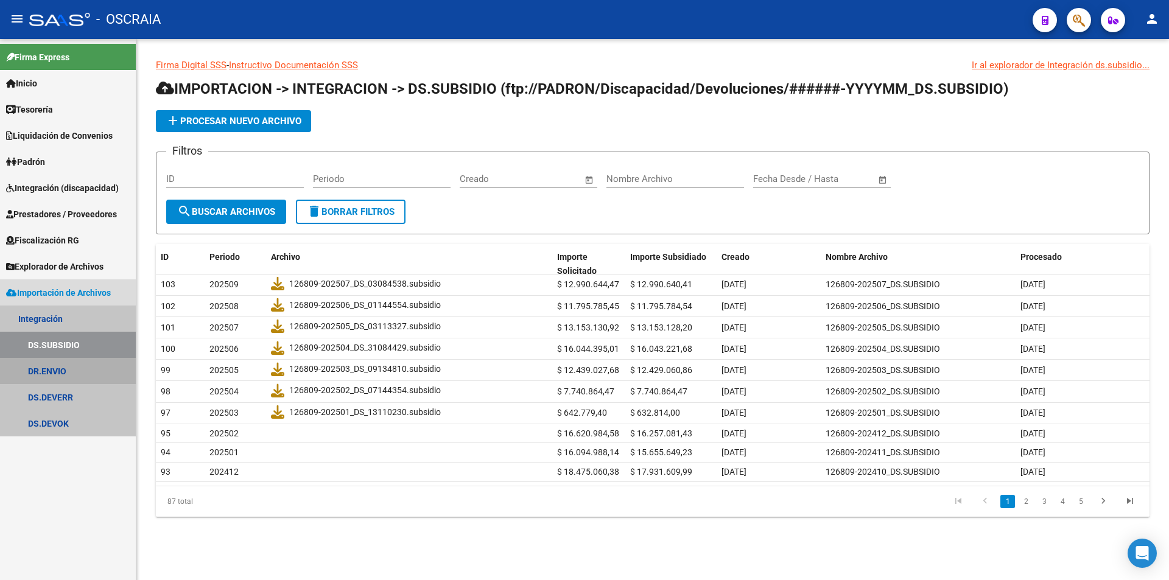
click at [82, 382] on link "DR.ENVIO" at bounding box center [68, 371] width 136 height 26
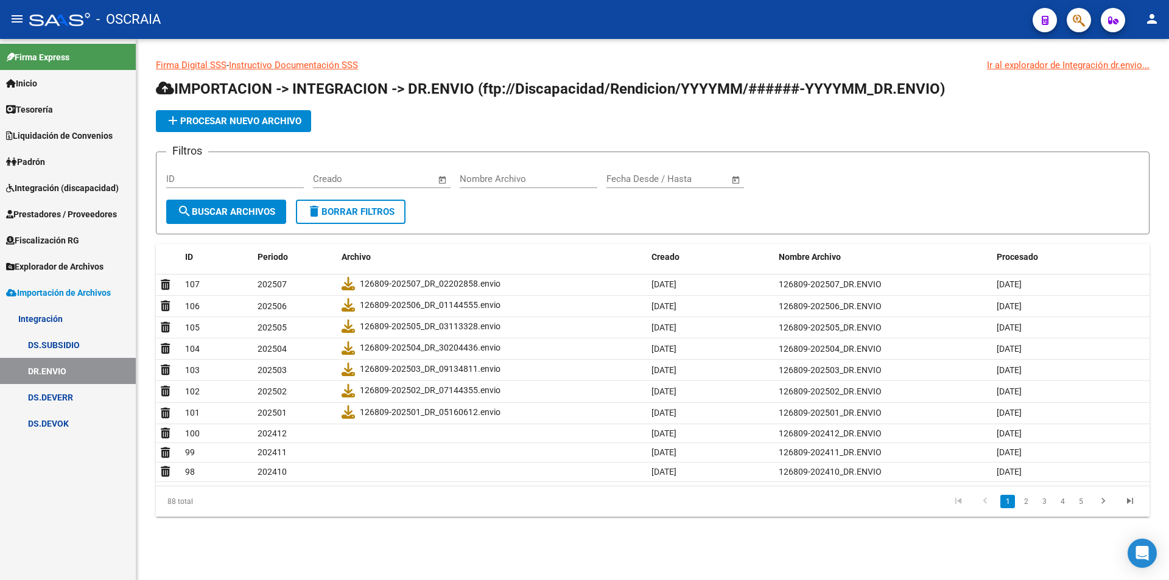
click at [80, 415] on link "DS.DEVOK" at bounding box center [68, 423] width 136 height 26
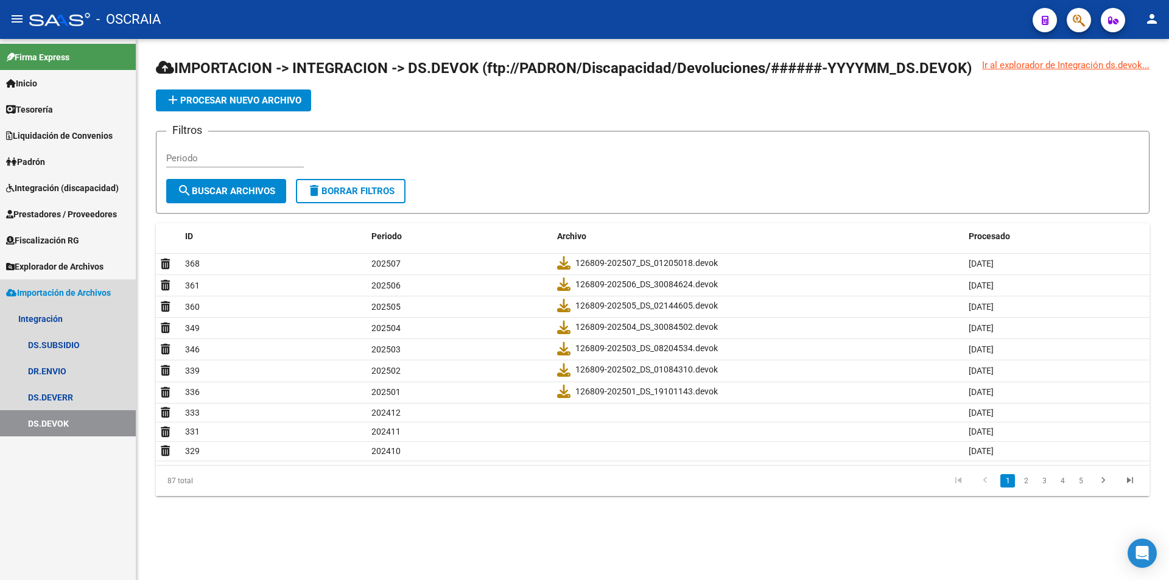
click at [57, 298] on span "Importación de Archivos" at bounding box center [58, 292] width 105 height 13
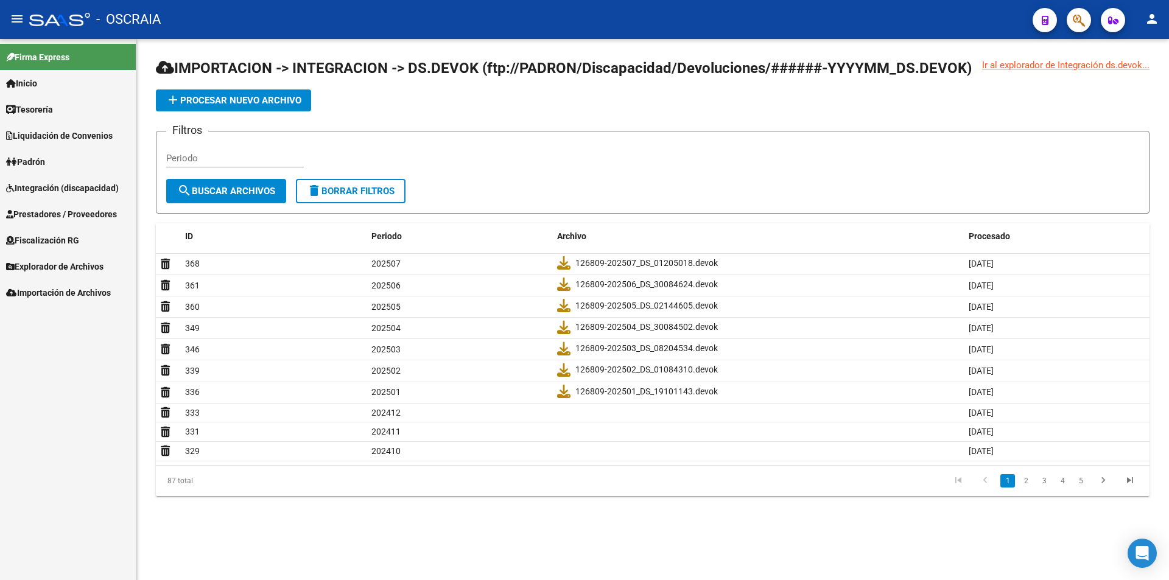
click at [49, 276] on link "Explorador de Archivos" at bounding box center [68, 266] width 136 height 26
click at [50, 294] on link "SUR" at bounding box center [68, 293] width 136 height 26
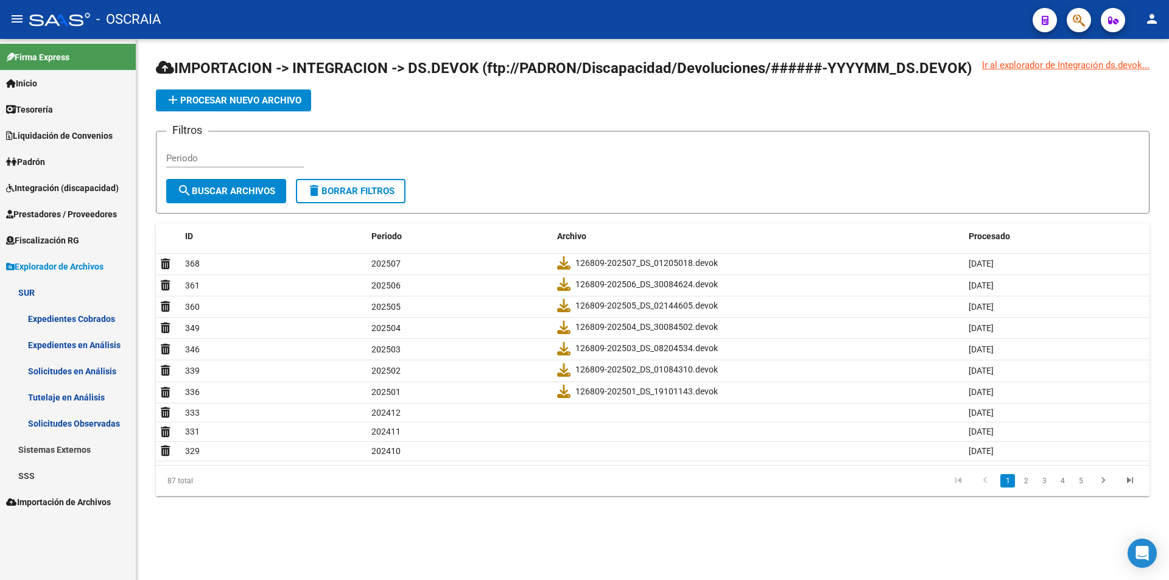
click at [52, 326] on link "Expedientes Cobrados" at bounding box center [68, 319] width 136 height 26
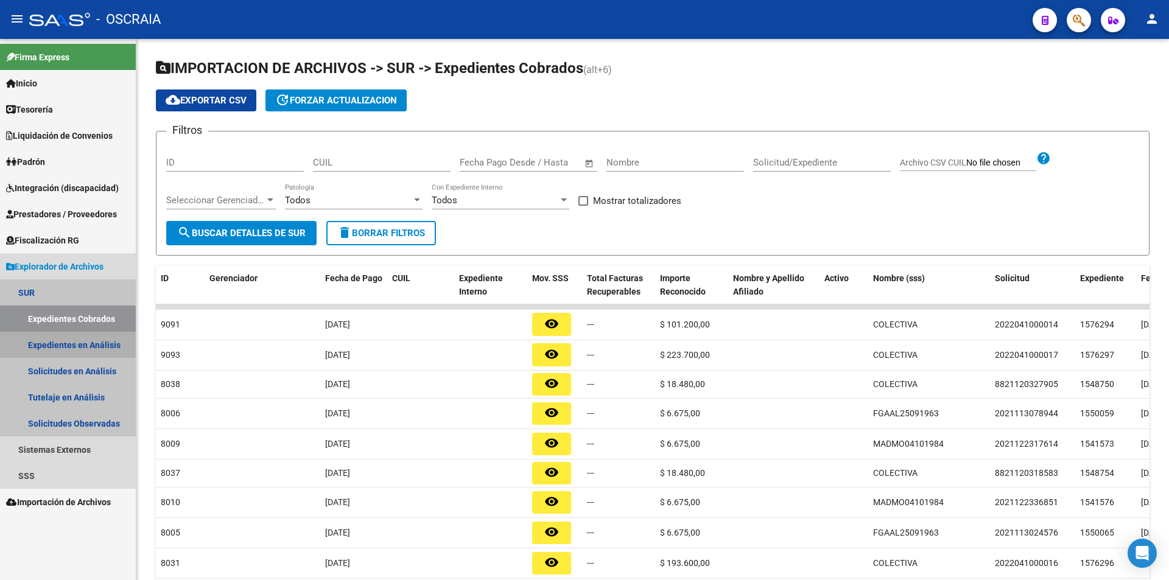
click at [61, 356] on link "Expedientes en Análisis" at bounding box center [68, 345] width 136 height 26
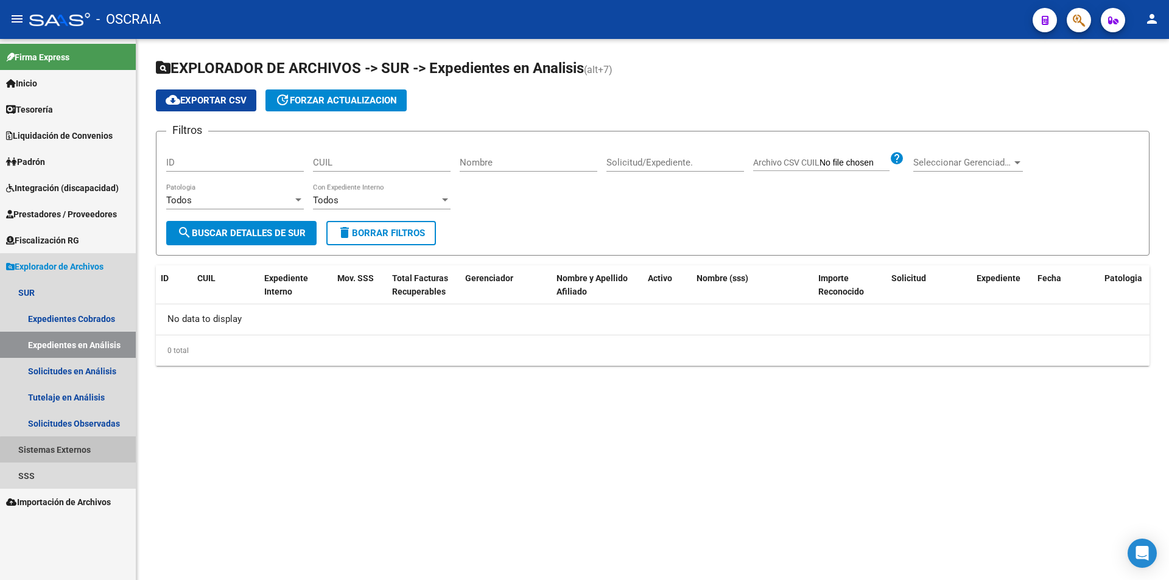
click at [79, 451] on link "Sistemas Externos" at bounding box center [68, 450] width 136 height 26
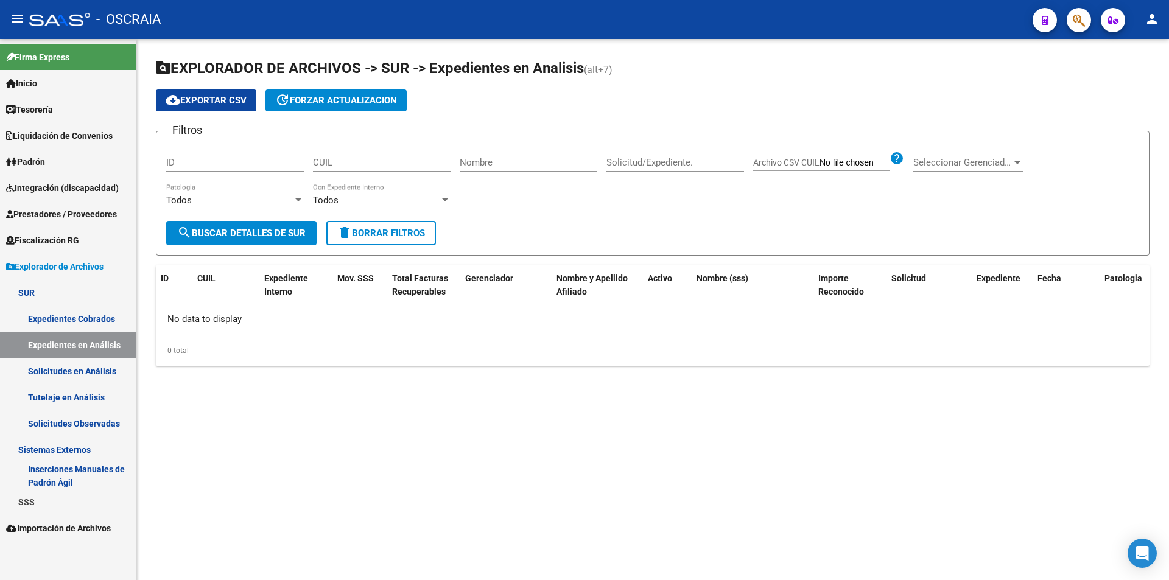
click at [60, 499] on link "SSS" at bounding box center [68, 502] width 136 height 26
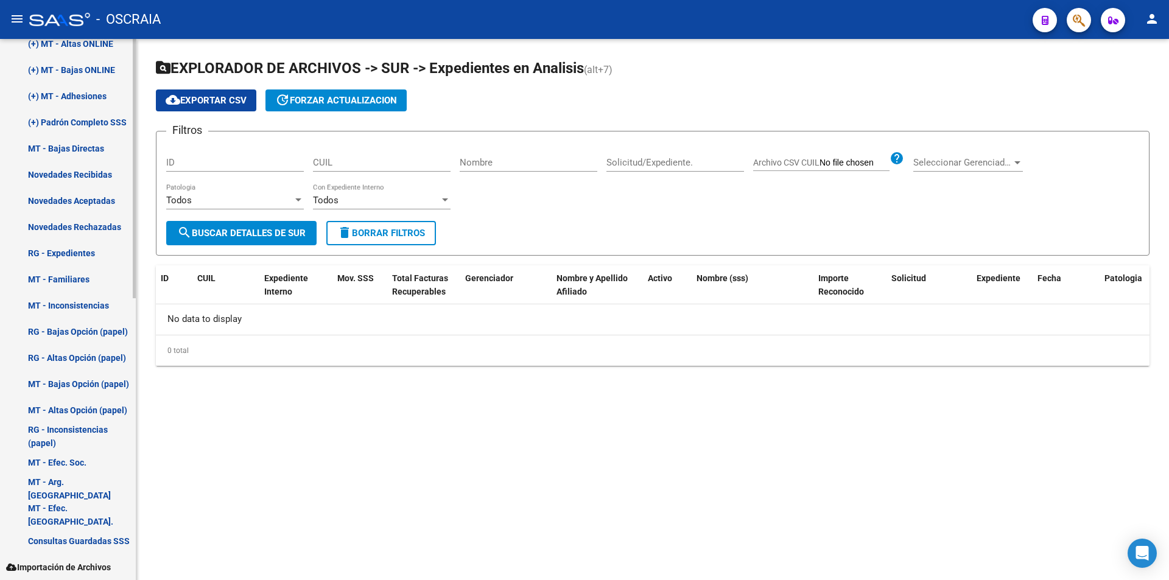
click at [72, 297] on link "MT - Inconsistencias" at bounding box center [68, 305] width 136 height 26
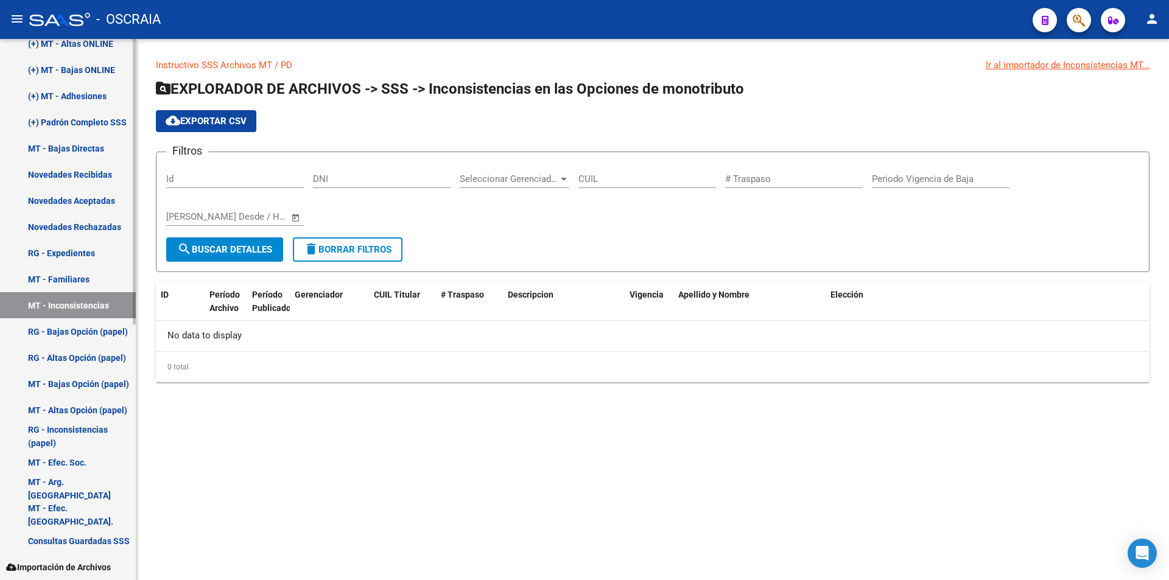
scroll to position [432, 0]
